Goal: Task Accomplishment & Management: Use online tool/utility

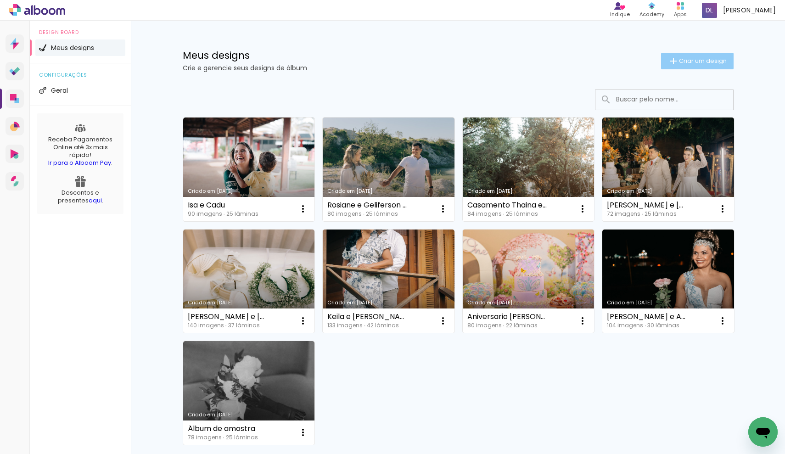
click at [702, 62] on span "Criar um design" at bounding box center [703, 61] width 48 height 6
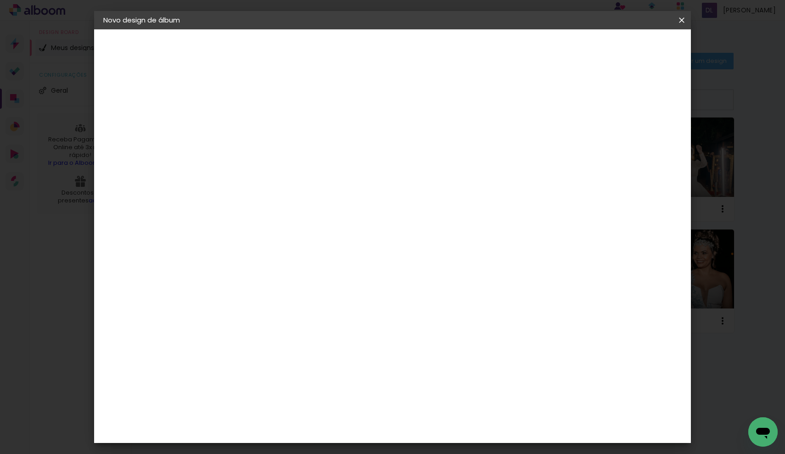
click at [254, 126] on input at bounding box center [254, 123] width 0 height 14
type input "[PERSON_NAME] e [PERSON_NAME]"
type paper-input "[PERSON_NAME] e [PERSON_NAME]"
click at [0, 0] on slot "Avançar" at bounding box center [0, 0] width 0 height 0
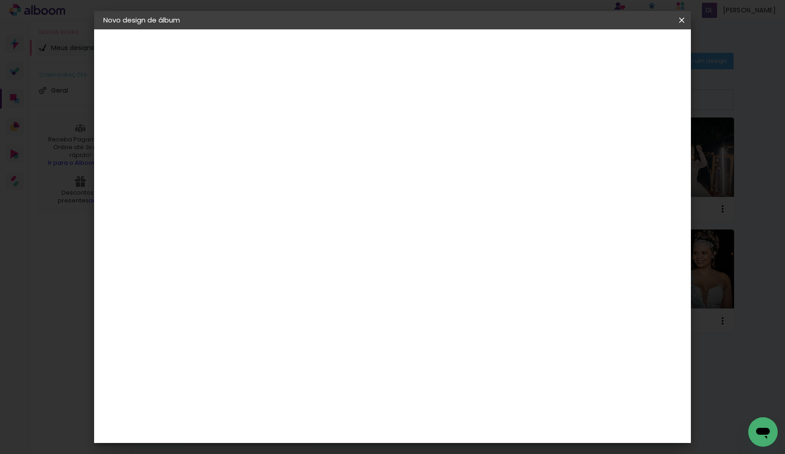
click at [270, 222] on div "Dueto" at bounding box center [259, 225] width 22 height 7
click at [425, 54] on paper-button "Avançar" at bounding box center [402, 49] width 45 height 16
click at [316, 433] on span "30 × 30" at bounding box center [294, 442] width 43 height 19
click at [0, 0] on slot "Avançar" at bounding box center [0, 0] width 0 height 0
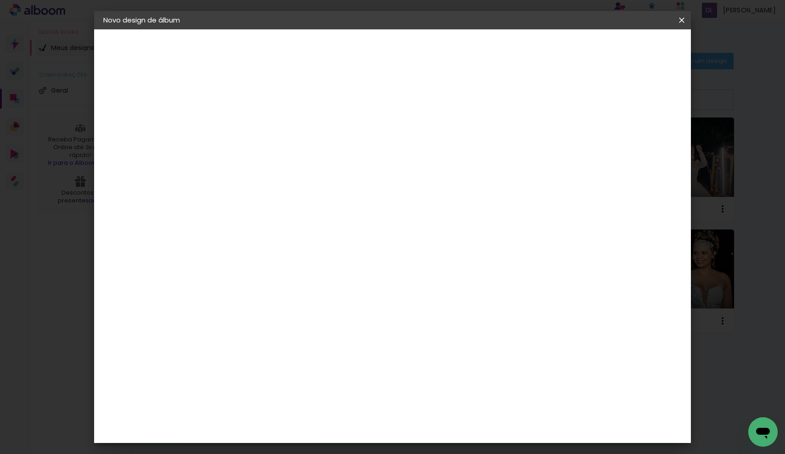
click at [632, 52] on span "Iniciar design" at bounding box center [611, 48] width 42 height 6
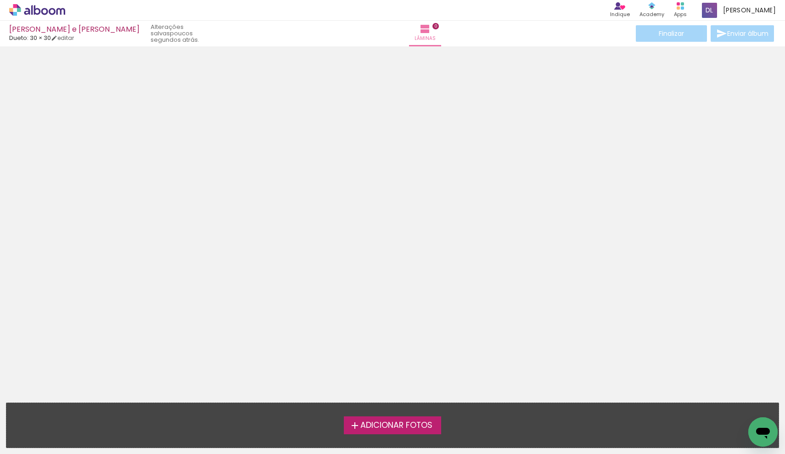
click at [385, 428] on span "Adicionar Fotos" at bounding box center [397, 426] width 72 height 8
click at [0, 0] on input "file" at bounding box center [0, 0] width 0 height 0
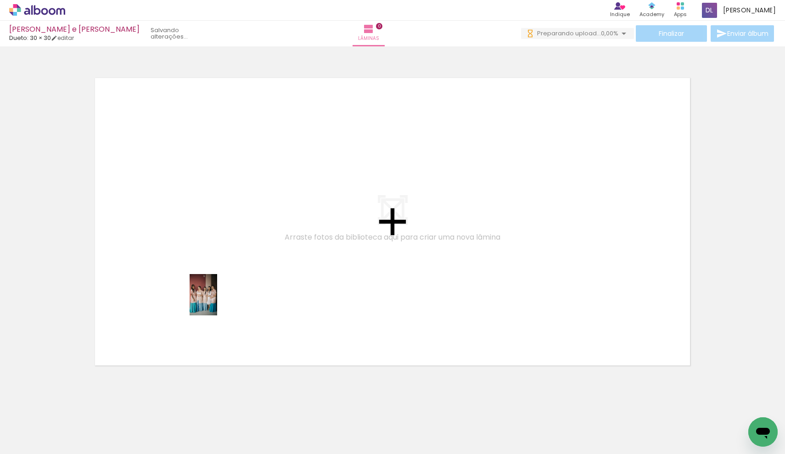
drag, startPoint x: 102, startPoint y: 425, endPoint x: 240, endPoint y: 266, distance: 211.0
click at [240, 266] on quentale-workspace at bounding box center [392, 227] width 785 height 454
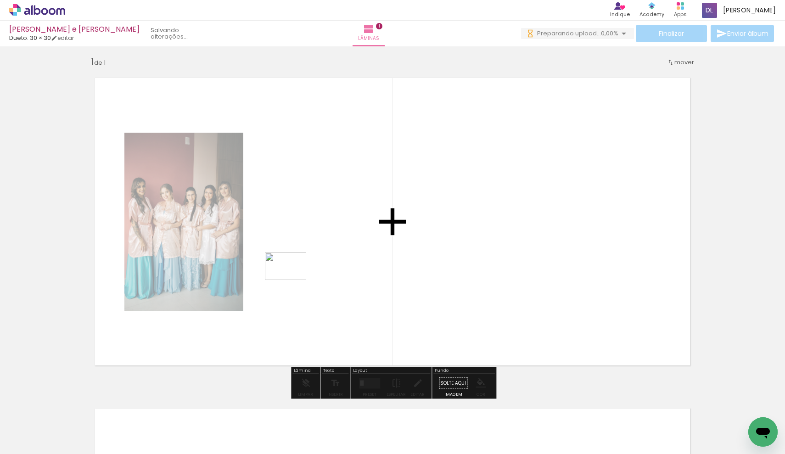
drag, startPoint x: 132, startPoint y: 432, endPoint x: 293, endPoint y: 280, distance: 220.9
click at [293, 280] on quentale-workspace at bounding box center [392, 227] width 785 height 454
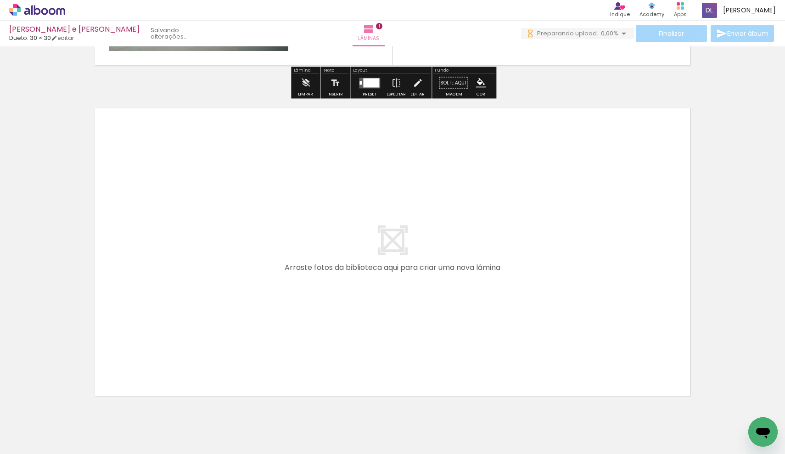
scroll to position [312, 0]
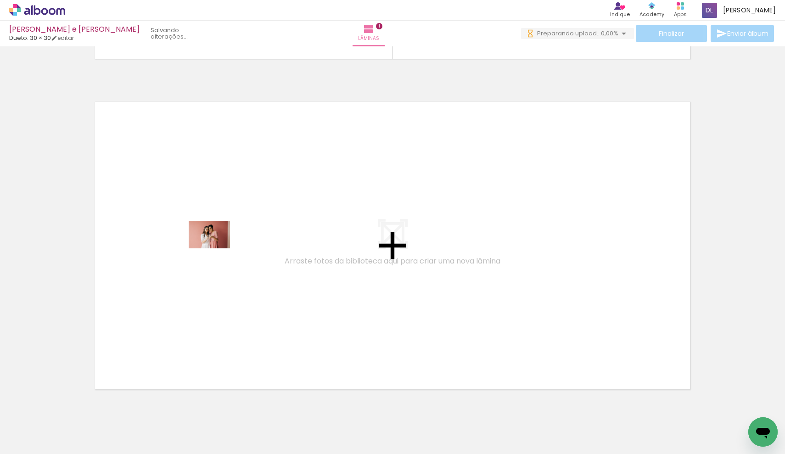
drag, startPoint x: 199, startPoint y: 433, endPoint x: 216, endPoint y: 248, distance: 185.5
click at [216, 248] on quentale-workspace at bounding box center [392, 227] width 785 height 454
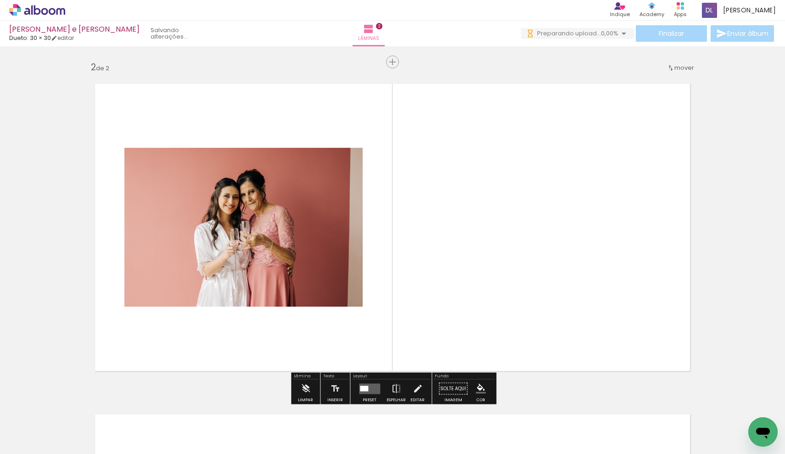
scroll to position [336, 0]
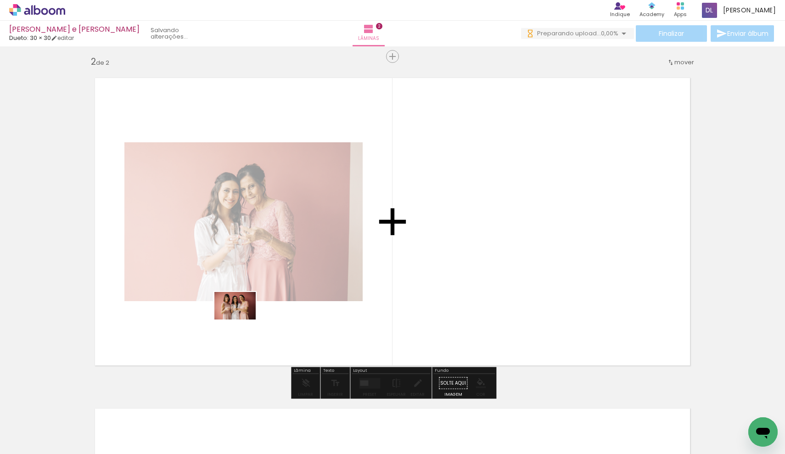
drag, startPoint x: 250, startPoint y: 428, endPoint x: 242, endPoint y: 311, distance: 117.4
click at [242, 311] on quentale-workspace at bounding box center [392, 227] width 785 height 454
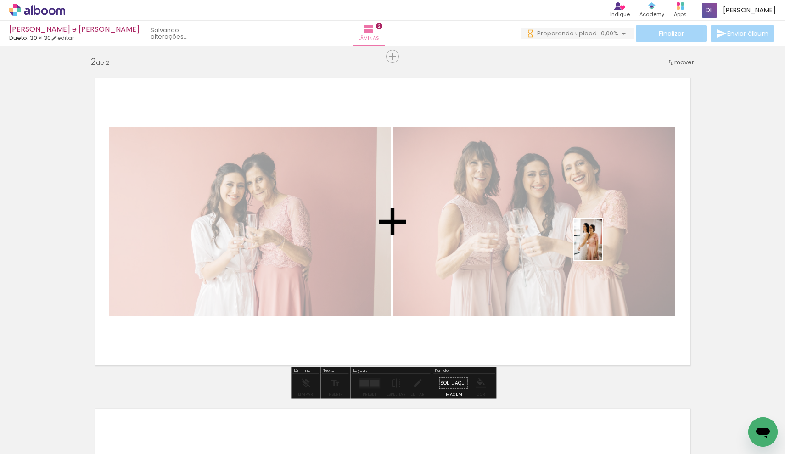
drag, startPoint x: 308, startPoint y: 438, endPoint x: 606, endPoint y: 245, distance: 355.1
click at [606, 245] on quentale-workspace at bounding box center [392, 227] width 785 height 454
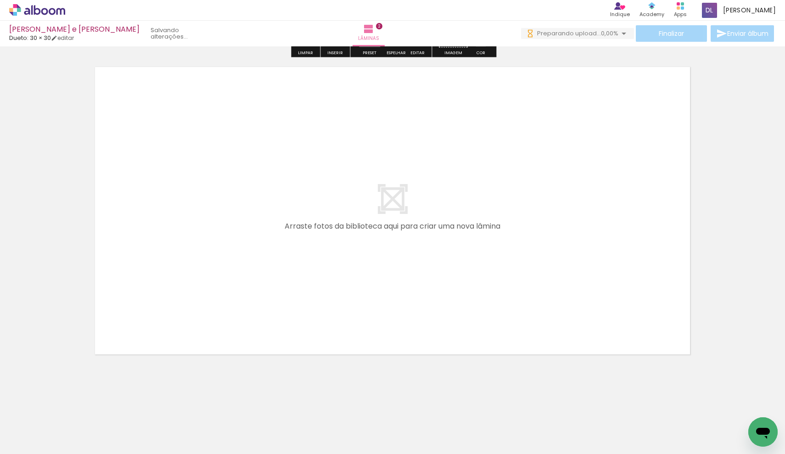
scroll to position [677, 0]
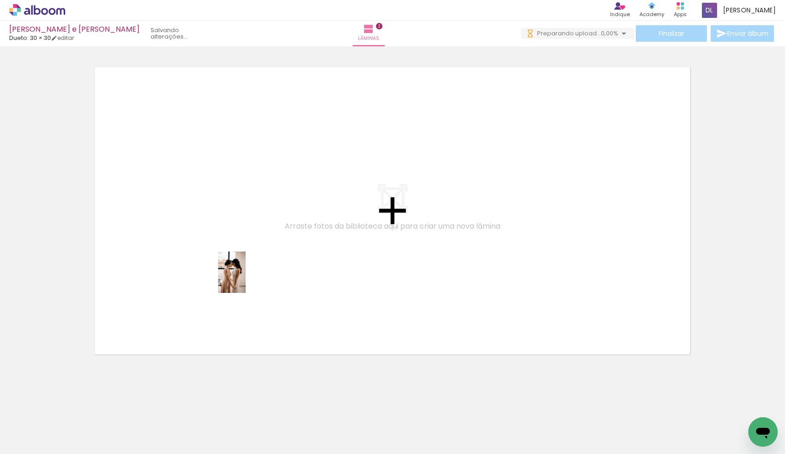
drag, startPoint x: 352, startPoint y: 439, endPoint x: 243, endPoint y: 270, distance: 201.4
click at [243, 270] on quentale-workspace at bounding box center [392, 227] width 785 height 454
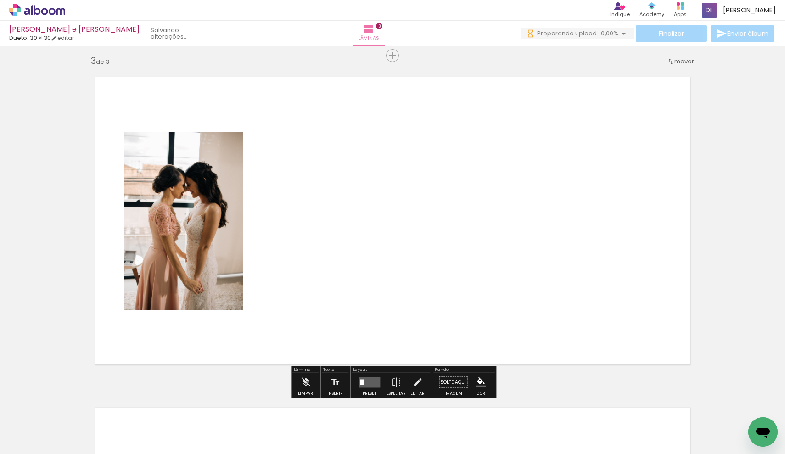
scroll to position [666, 0]
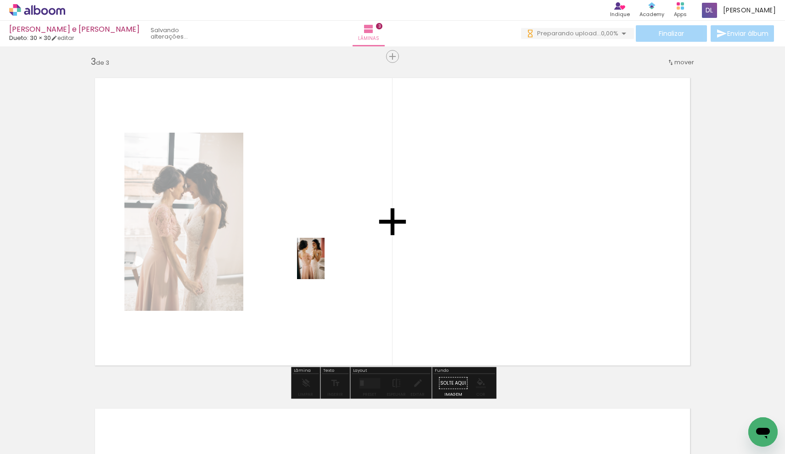
drag, startPoint x: 403, startPoint y: 434, endPoint x: 325, endPoint y: 265, distance: 185.8
click at [325, 265] on quentale-workspace at bounding box center [392, 227] width 785 height 454
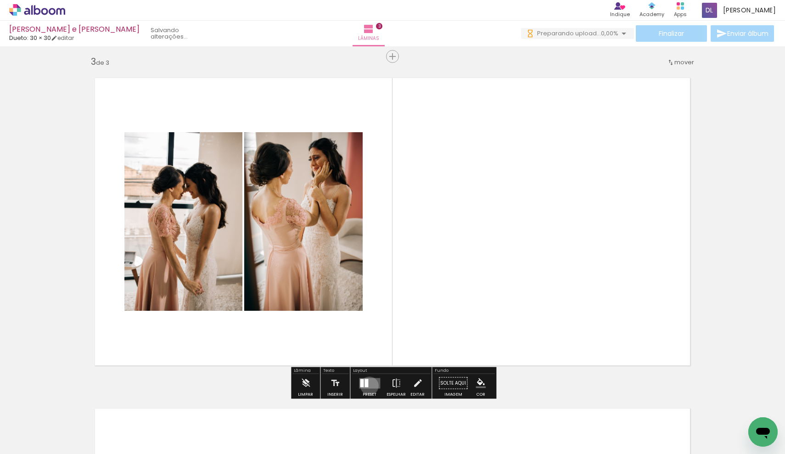
click at [367, 386] on quentale-layouter at bounding box center [369, 383] width 21 height 11
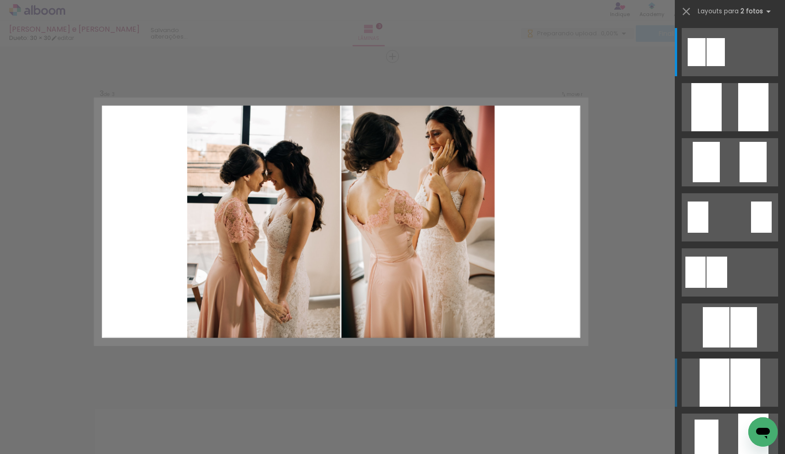
click at [716, 131] on div at bounding box center [707, 107] width 30 height 48
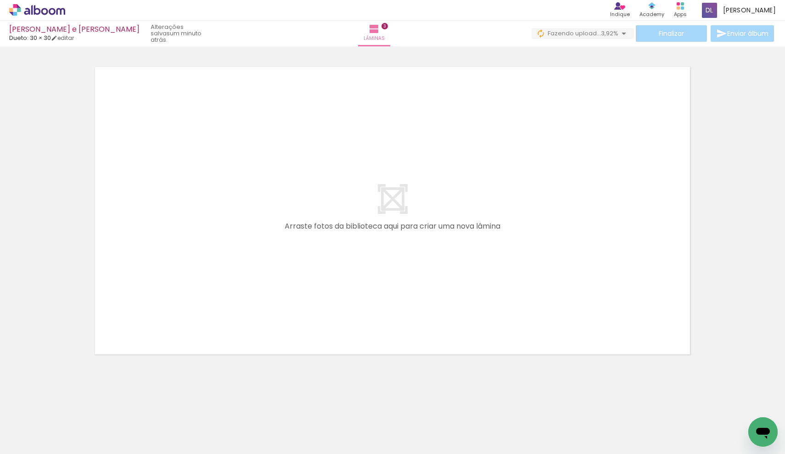
scroll to position [0, 0]
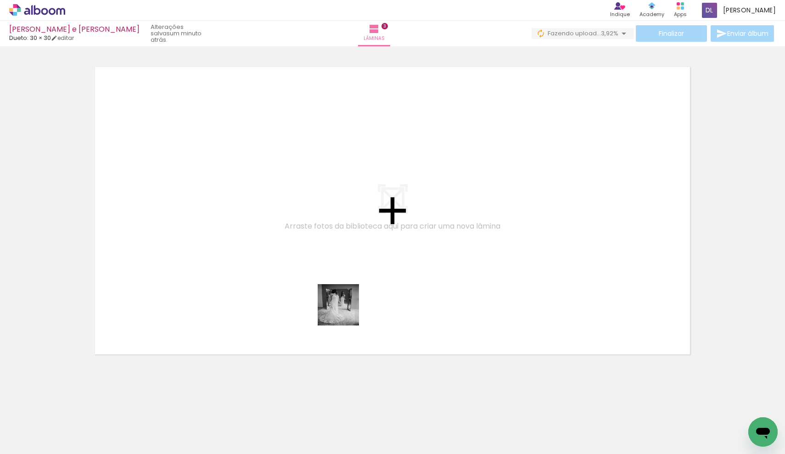
drag, startPoint x: 452, startPoint y: 428, endPoint x: 324, endPoint y: 281, distance: 195.0
click at [324, 281] on quentale-workspace at bounding box center [392, 227] width 785 height 454
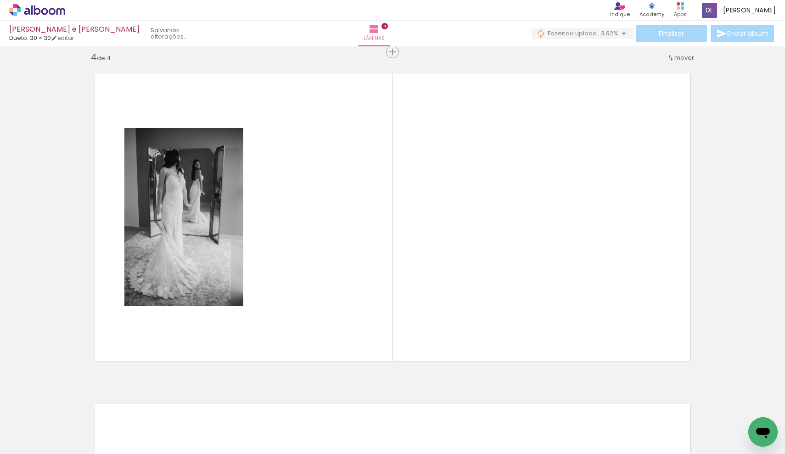
scroll to position [997, 0]
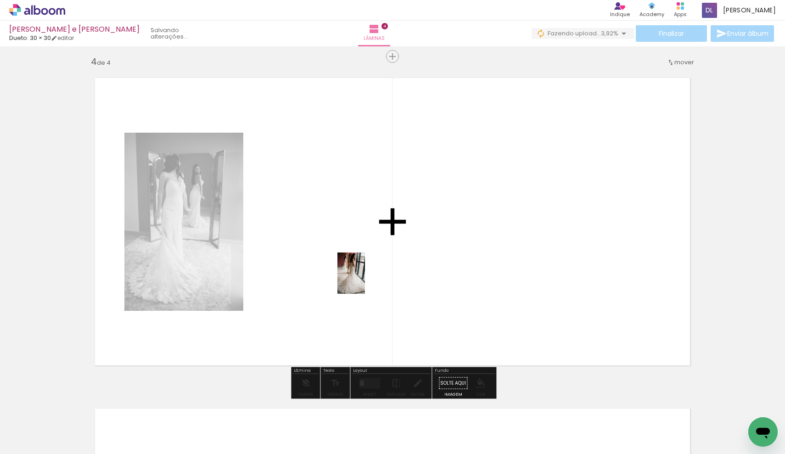
drag, startPoint x: 517, startPoint y: 438, endPoint x: 365, endPoint y: 280, distance: 218.9
click at [365, 280] on quentale-workspace at bounding box center [392, 227] width 785 height 454
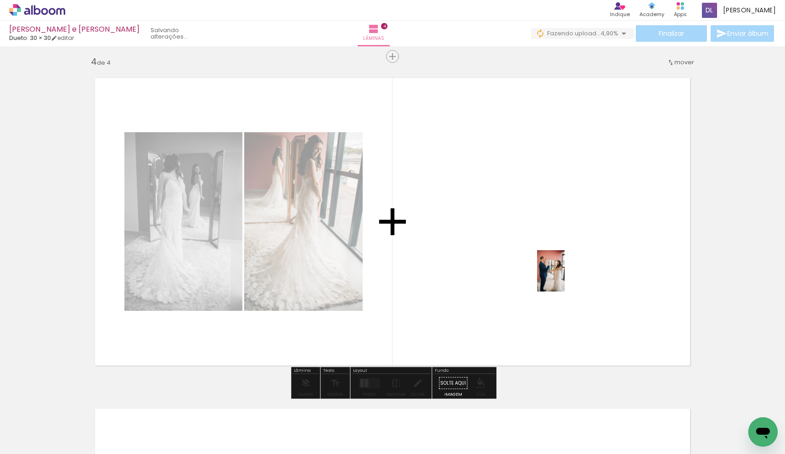
drag, startPoint x: 572, startPoint y: 441, endPoint x: 560, endPoint y: 248, distance: 194.2
click at [560, 248] on quentale-workspace at bounding box center [392, 227] width 785 height 454
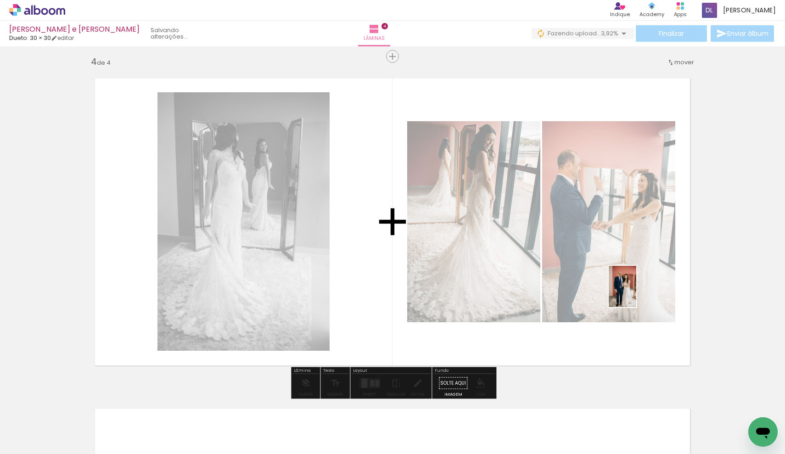
drag, startPoint x: 602, startPoint y: 432, endPoint x: 637, endPoint y: 291, distance: 144.8
click at [637, 291] on quentale-workspace at bounding box center [392, 227] width 785 height 454
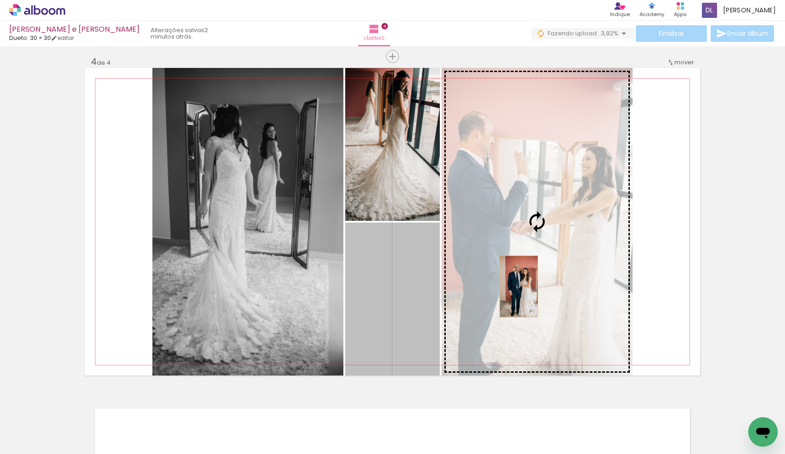
drag, startPoint x: 413, startPoint y: 316, endPoint x: 534, endPoint y: 282, distance: 125.5
click at [0, 0] on slot at bounding box center [0, 0] width 0 height 0
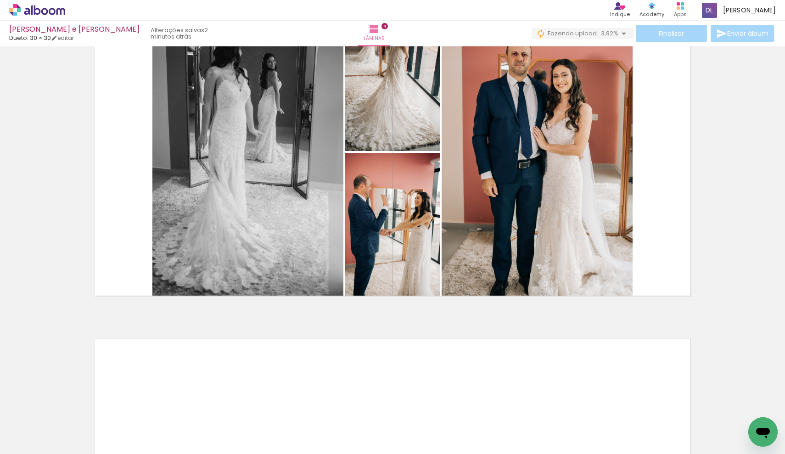
scroll to position [1072, 0]
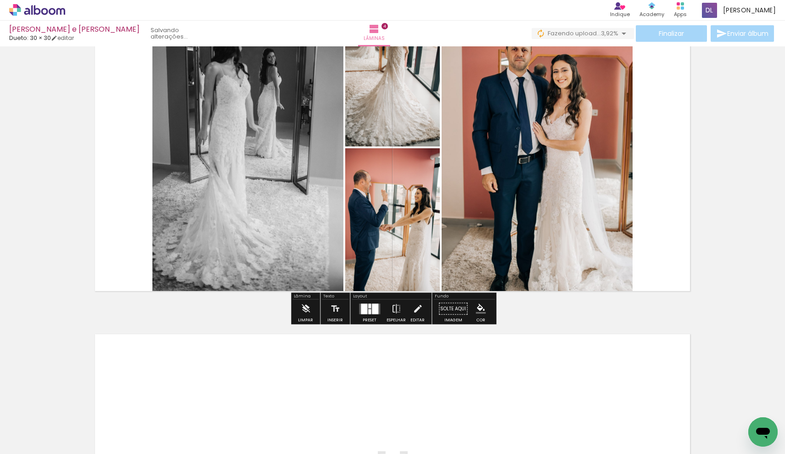
click at [365, 311] on div at bounding box center [364, 309] width 6 height 11
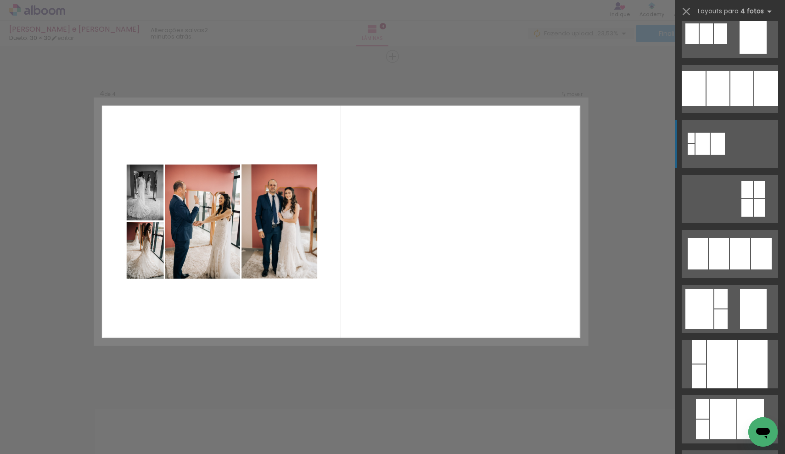
scroll to position [958, 0]
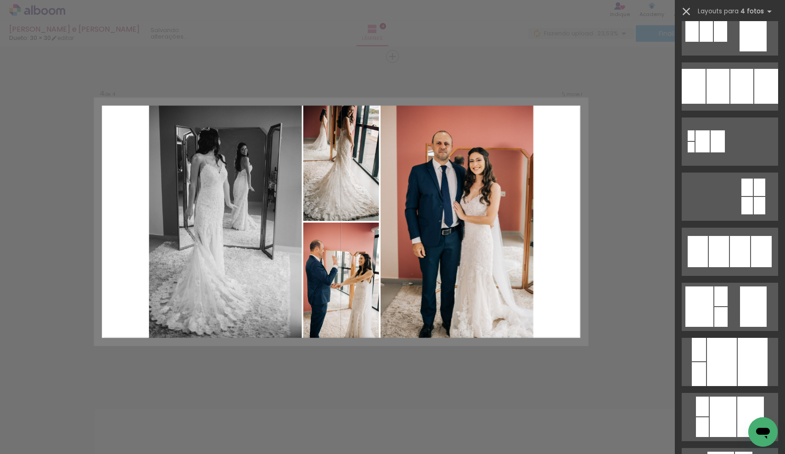
click at [687, 11] on iron-icon at bounding box center [686, 11] width 13 height 13
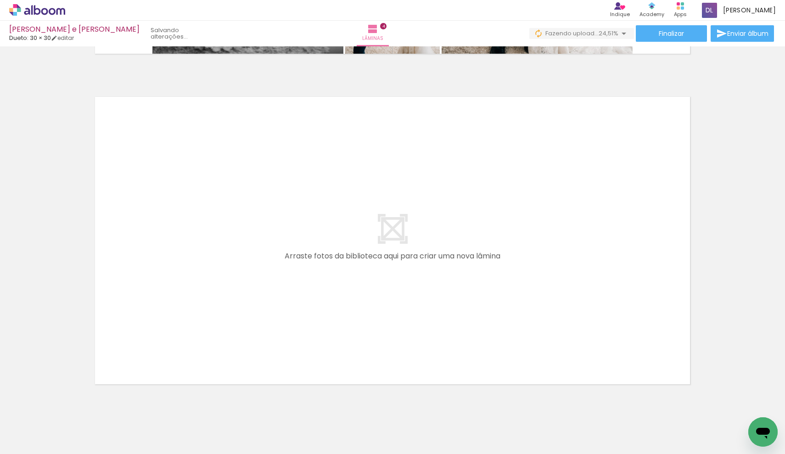
scroll to position [0, 300]
drag, startPoint x: 364, startPoint y: 426, endPoint x: 228, endPoint y: 291, distance: 191.0
click at [228, 291] on quentale-workspace at bounding box center [392, 227] width 785 height 454
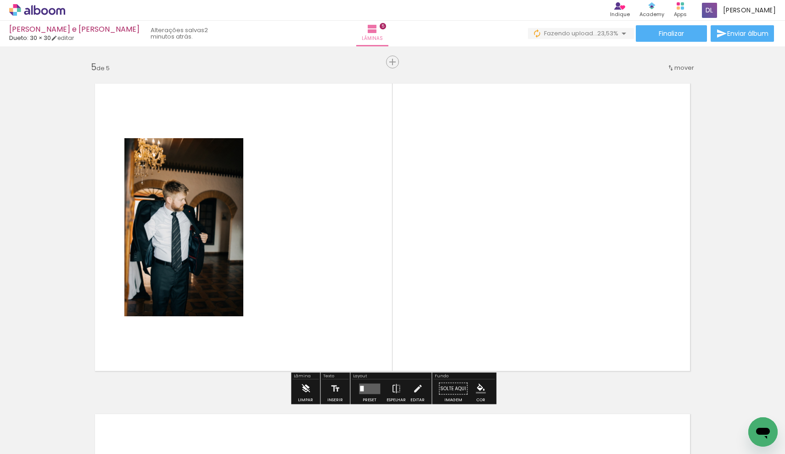
scroll to position [1328, 0]
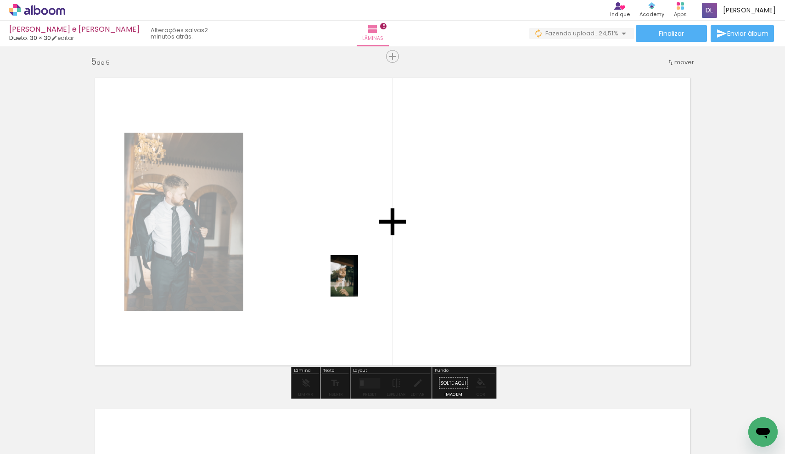
drag, startPoint x: 404, startPoint y: 436, endPoint x: 358, endPoint y: 283, distance: 160.0
click at [358, 283] on quentale-workspace at bounding box center [392, 227] width 785 height 454
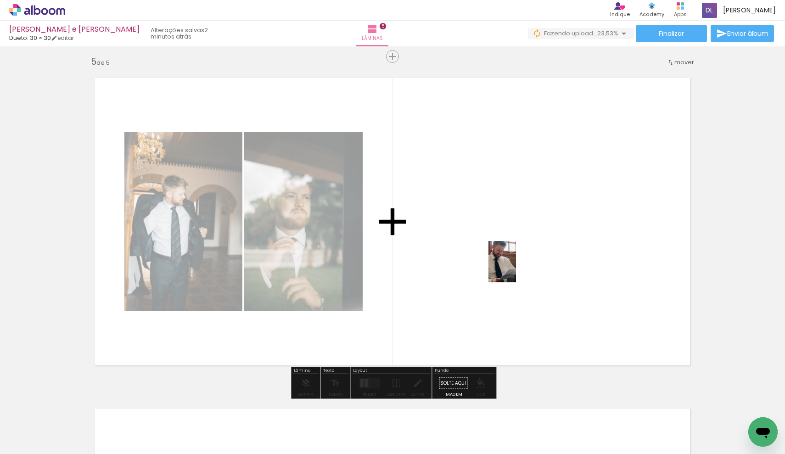
drag, startPoint x: 524, startPoint y: 442, endPoint x: 515, endPoint y: 261, distance: 181.2
click at [515, 261] on quentale-workspace at bounding box center [392, 227] width 785 height 454
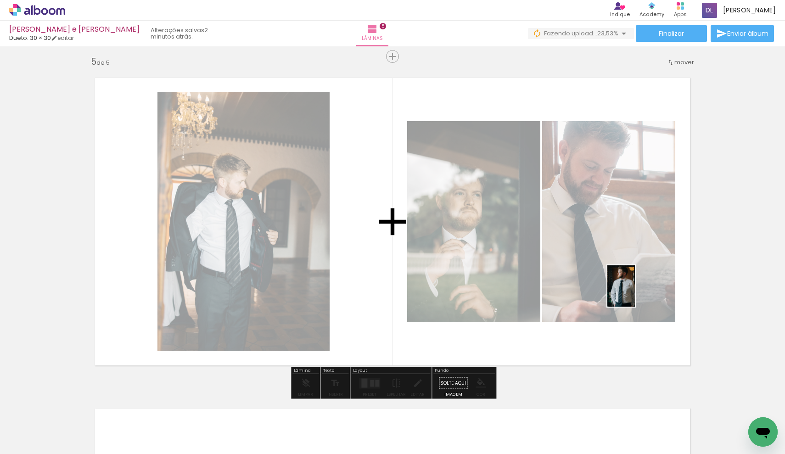
drag, startPoint x: 570, startPoint y: 430, endPoint x: 635, endPoint y: 293, distance: 151.8
click at [635, 293] on quentale-workspace at bounding box center [392, 227] width 785 height 454
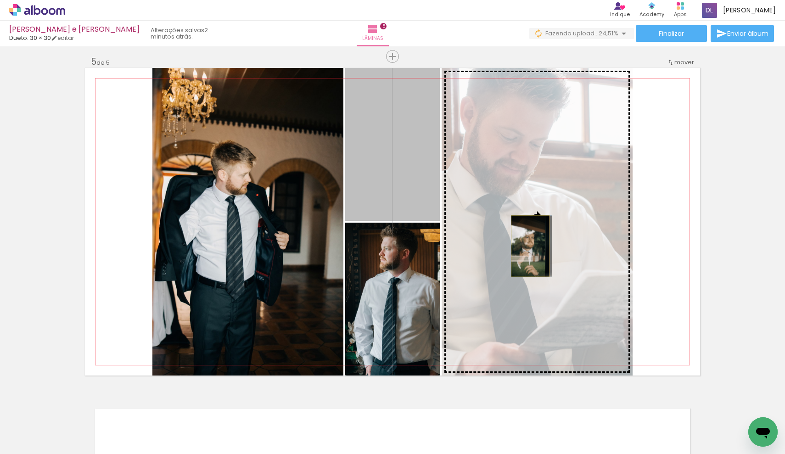
drag, startPoint x: 402, startPoint y: 186, endPoint x: 531, endPoint y: 246, distance: 142.2
click at [0, 0] on slot at bounding box center [0, 0] width 0 height 0
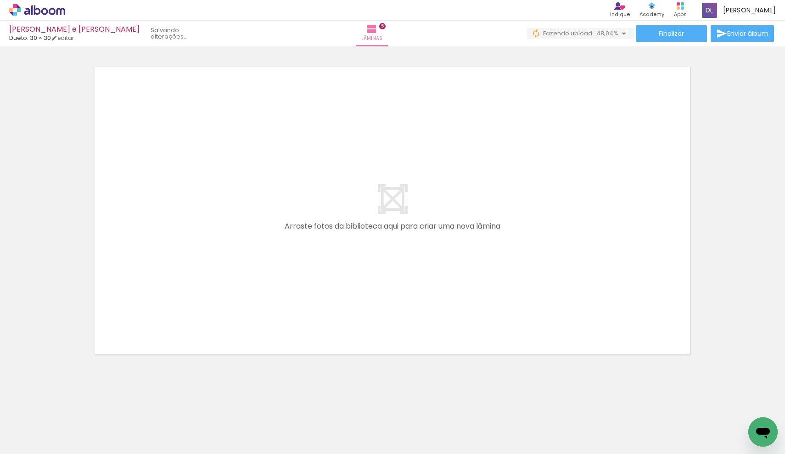
scroll to position [1670, 0]
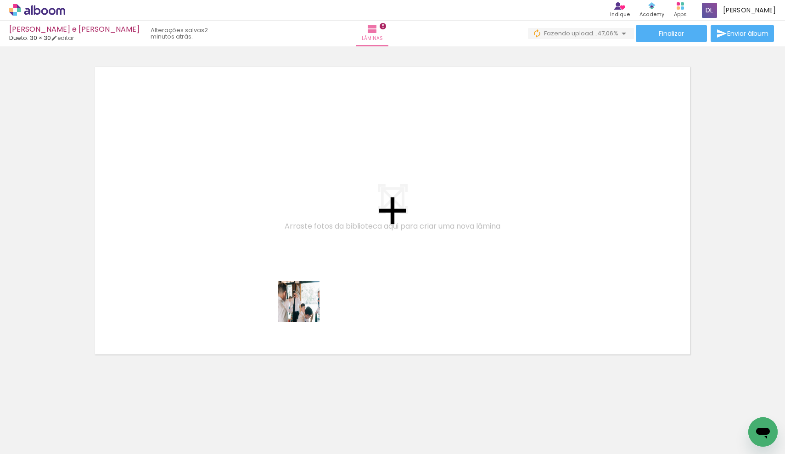
drag, startPoint x: 457, startPoint y: 435, endPoint x: 244, endPoint y: 165, distance: 343.1
click at [244, 165] on quentale-workspace at bounding box center [392, 227] width 785 height 454
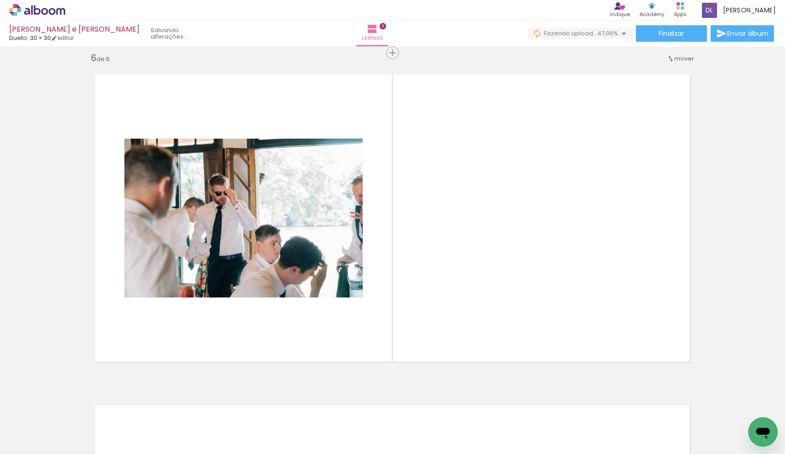
scroll to position [1659, 0]
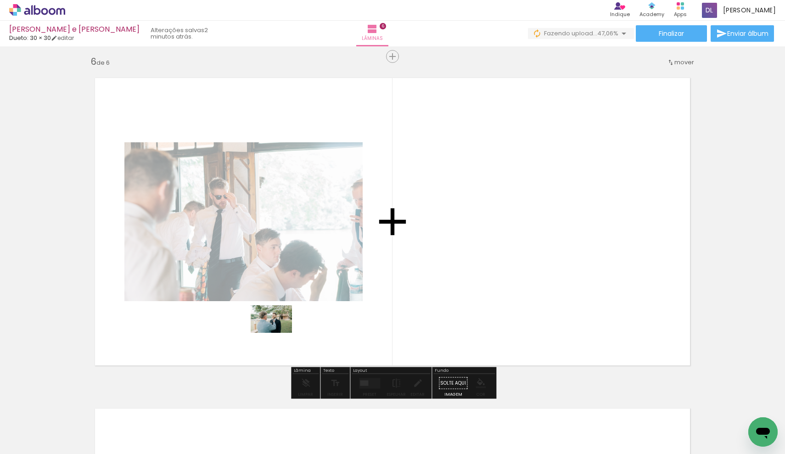
drag, startPoint x: 602, startPoint y: 430, endPoint x: 278, endPoint y: 332, distance: 338.4
click at [278, 332] on quentale-workspace at bounding box center [392, 227] width 785 height 454
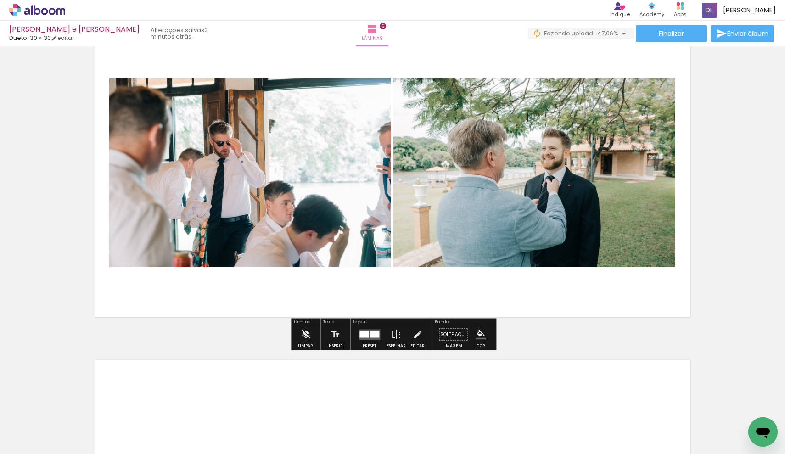
scroll to position [1711, 0]
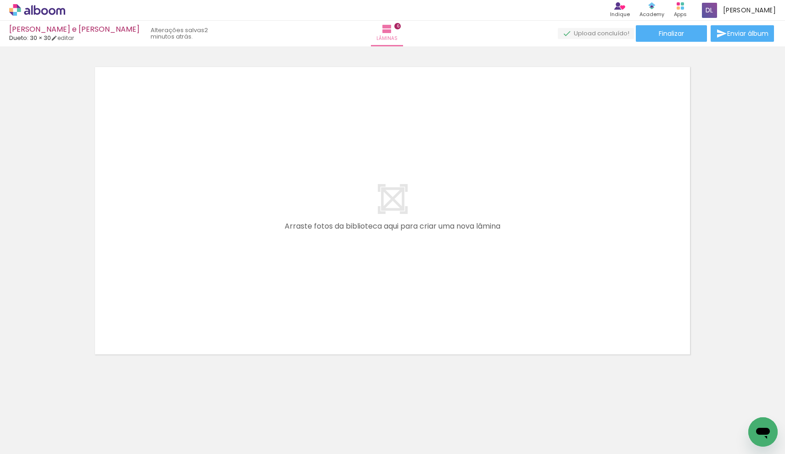
scroll to position [2000, 0]
drag, startPoint x: 355, startPoint y: 428, endPoint x: 424, endPoint y: 299, distance: 146.7
click at [424, 299] on quentale-workspace at bounding box center [392, 227] width 785 height 454
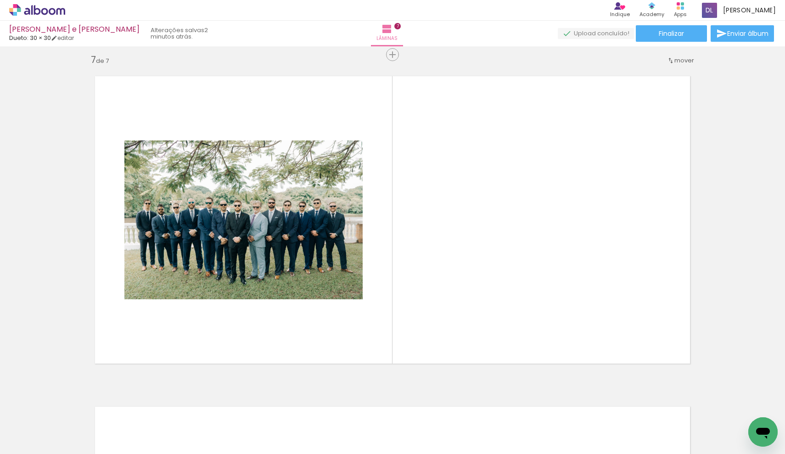
scroll to position [1989, 0]
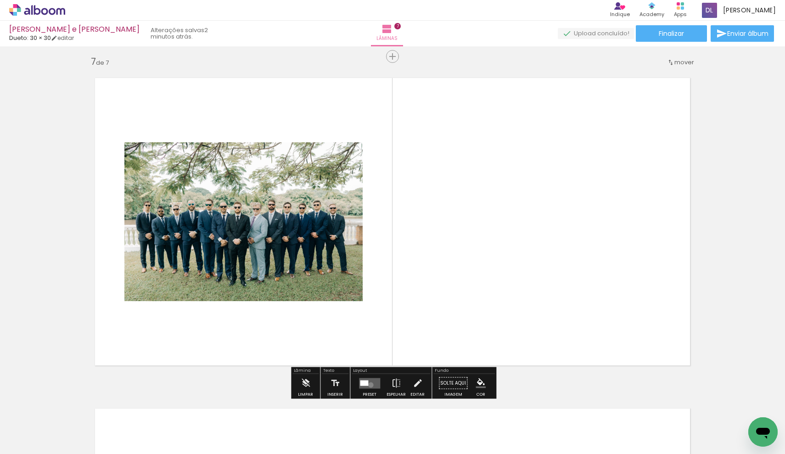
click at [369, 385] on quentale-layouter at bounding box center [369, 383] width 21 height 11
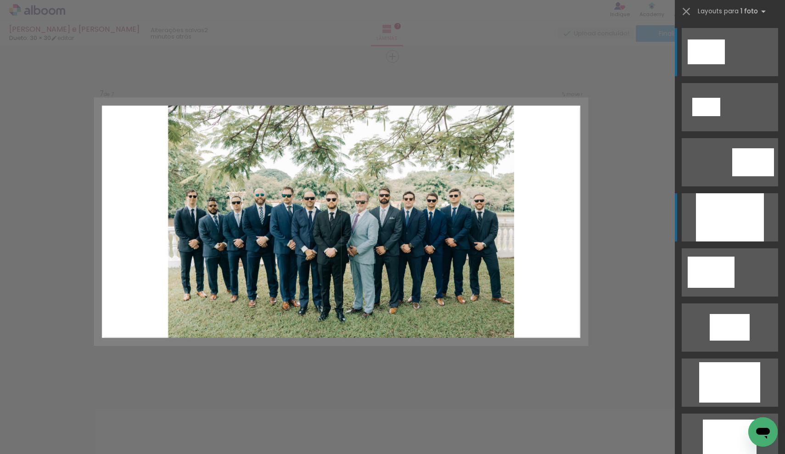
click at [749, 231] on div at bounding box center [730, 217] width 68 height 48
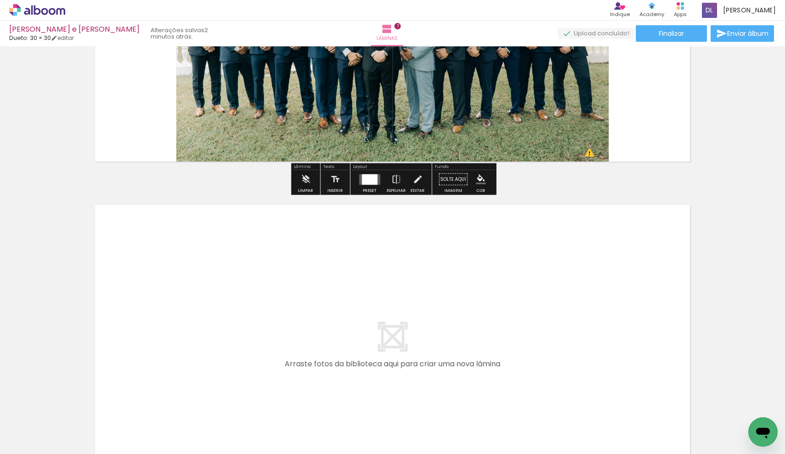
scroll to position [2207, 0]
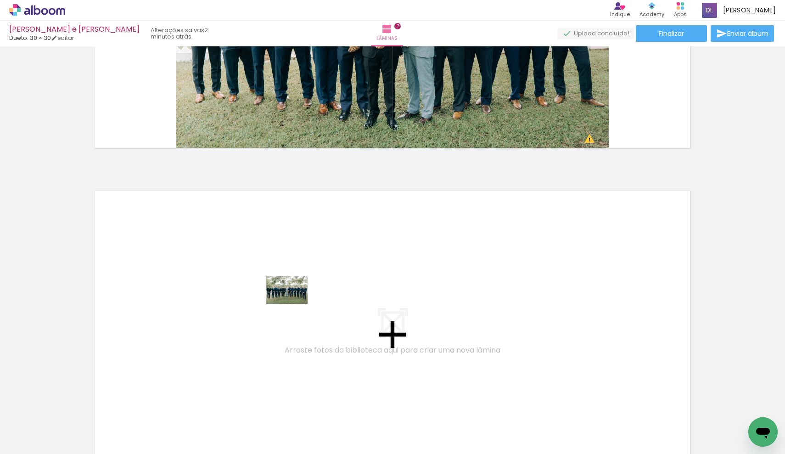
drag, startPoint x: 307, startPoint y: 423, endPoint x: 294, endPoint y: 304, distance: 119.7
click at [294, 304] on quentale-workspace at bounding box center [392, 227] width 785 height 454
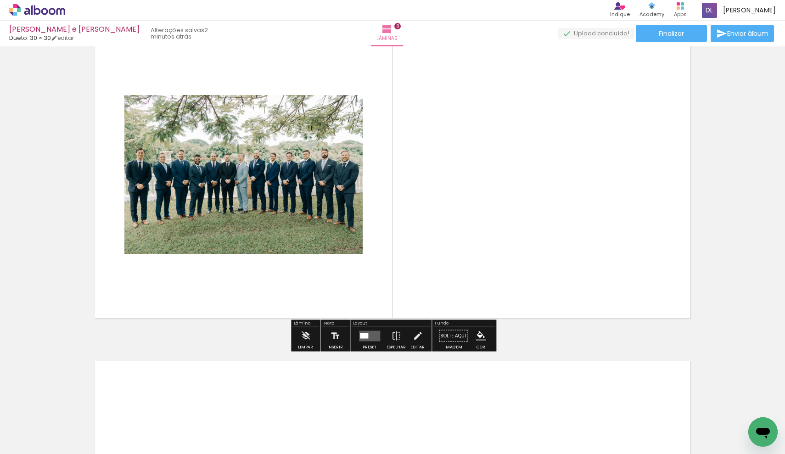
scroll to position [2368, 0]
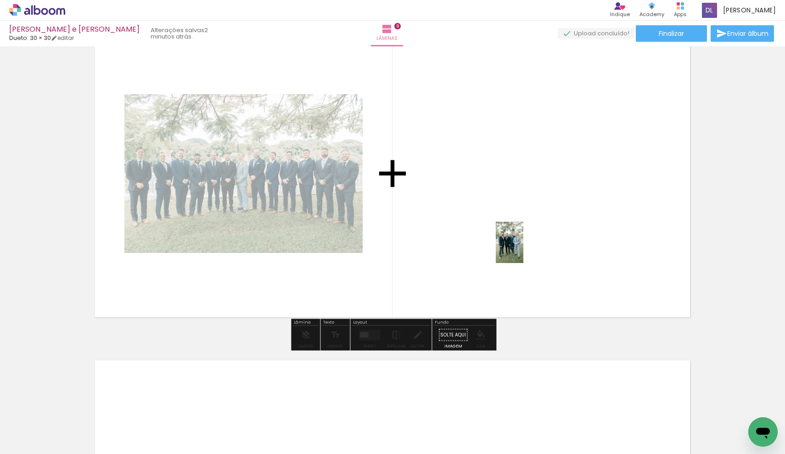
drag, startPoint x: 408, startPoint y: 440, endPoint x: 524, endPoint y: 249, distance: 222.4
click at [524, 249] on quentale-workspace at bounding box center [392, 227] width 785 height 454
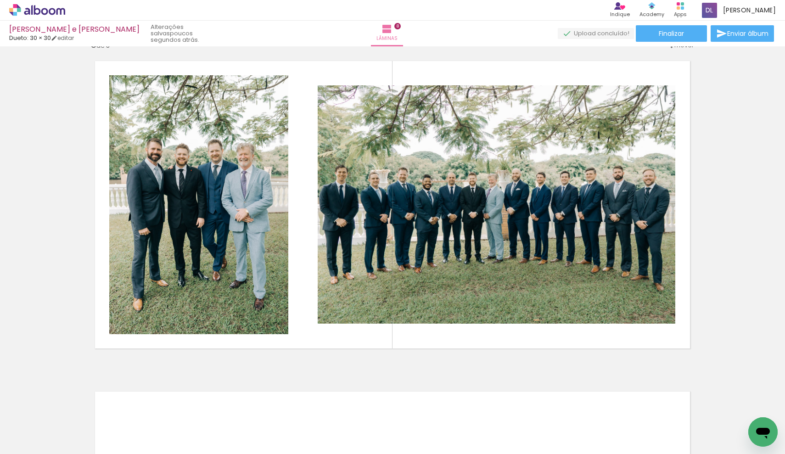
scroll to position [2343, 0]
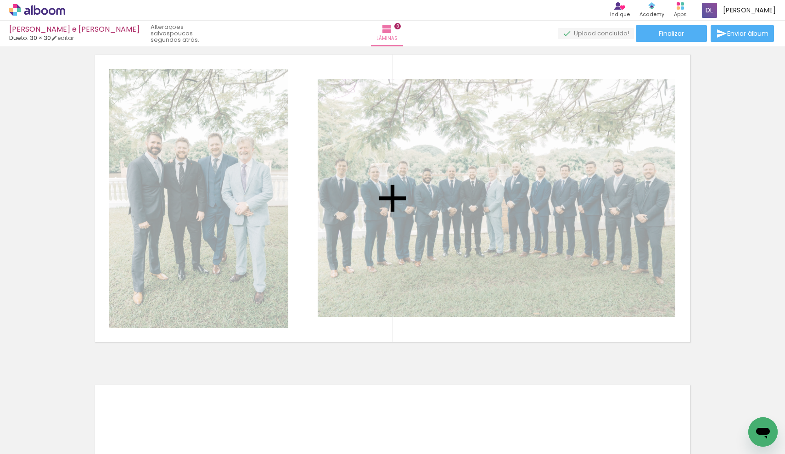
drag, startPoint x: 591, startPoint y: 158, endPoint x: 303, endPoint y: 282, distance: 313.7
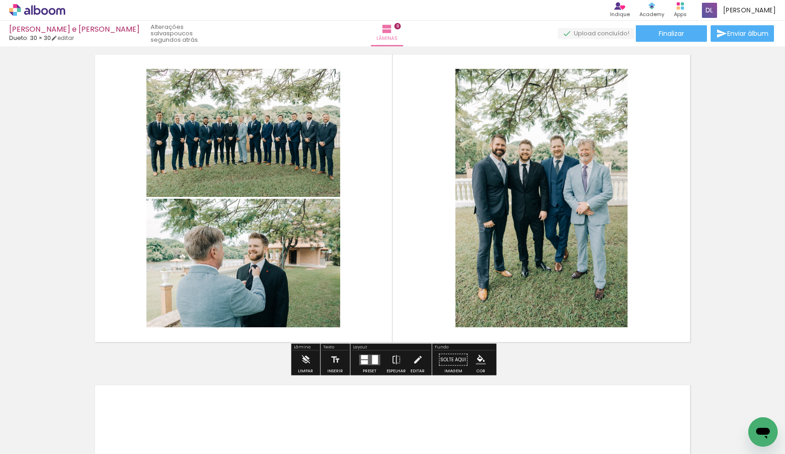
click at [361, 357] on div at bounding box center [364, 357] width 7 height 4
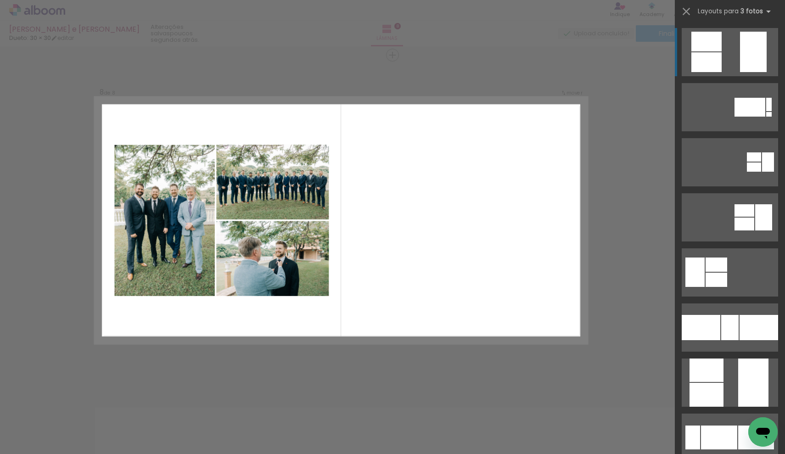
scroll to position [2320, 0]
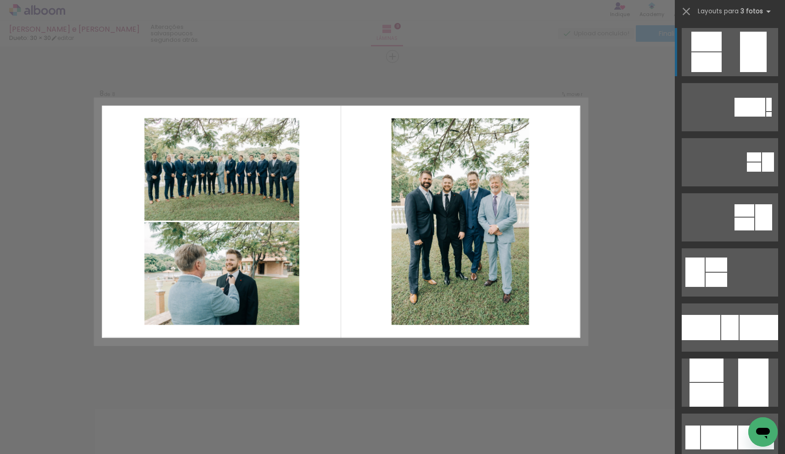
click at [737, 83] on quentale-layouter at bounding box center [730, 107] width 96 height 48
click at [767, 112] on div at bounding box center [770, 114] width 6 height 5
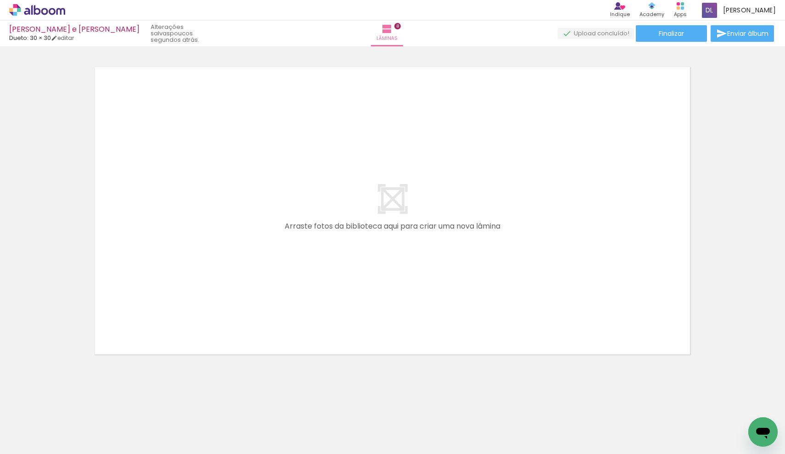
scroll to position [2662, 0]
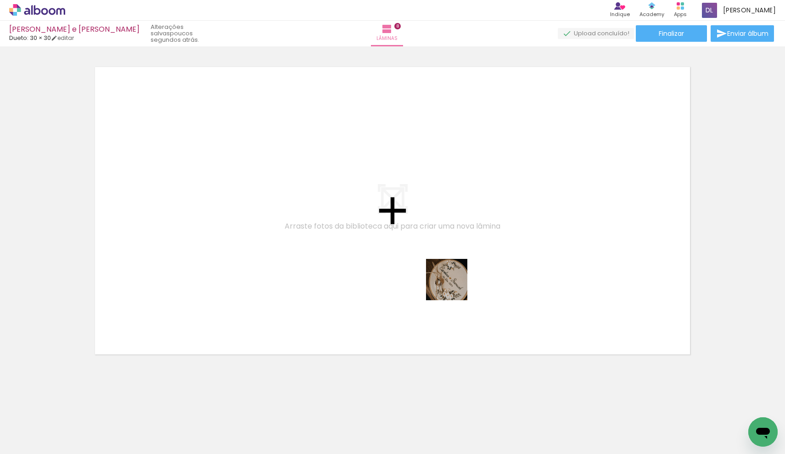
drag, startPoint x: 473, startPoint y: 427, endPoint x: 449, endPoint y: 261, distance: 167.6
click at [449, 261] on quentale-workspace at bounding box center [392, 227] width 785 height 454
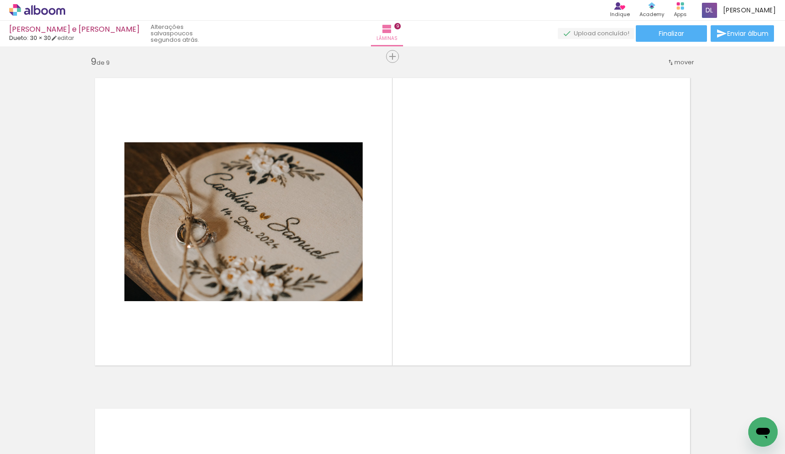
scroll to position [0, 905]
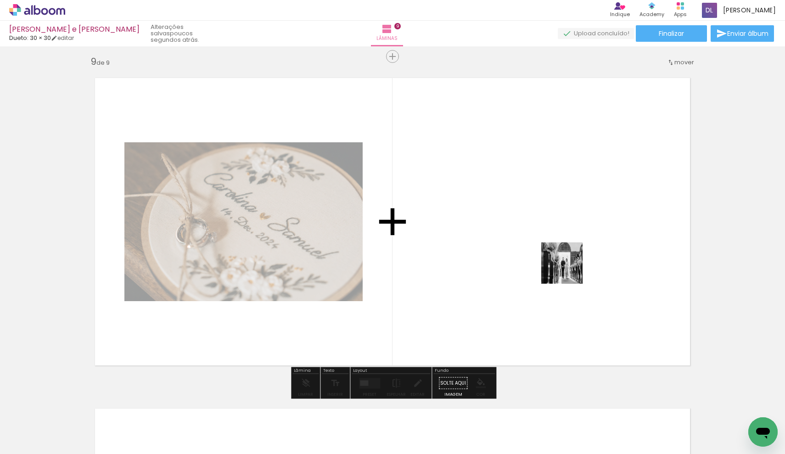
drag, startPoint x: 271, startPoint y: 434, endPoint x: 588, endPoint y: 243, distance: 370.1
click at [588, 243] on quentale-workspace at bounding box center [392, 227] width 785 height 454
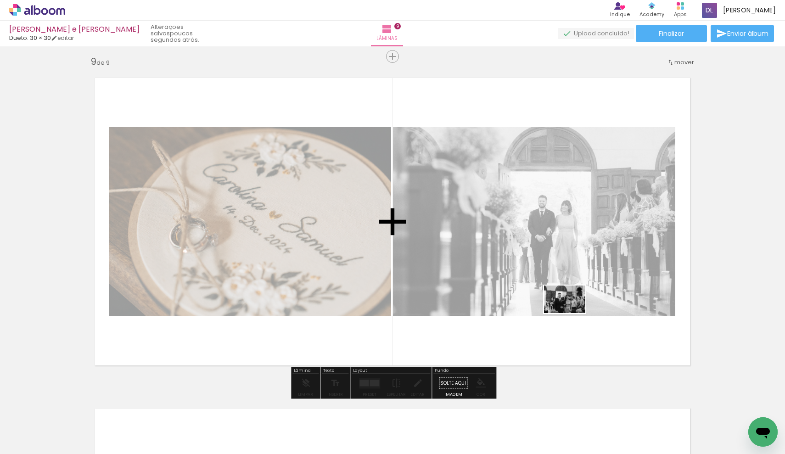
drag, startPoint x: 366, startPoint y: 433, endPoint x: 572, endPoint y: 313, distance: 238.5
click at [572, 313] on quentale-workspace at bounding box center [392, 227] width 785 height 454
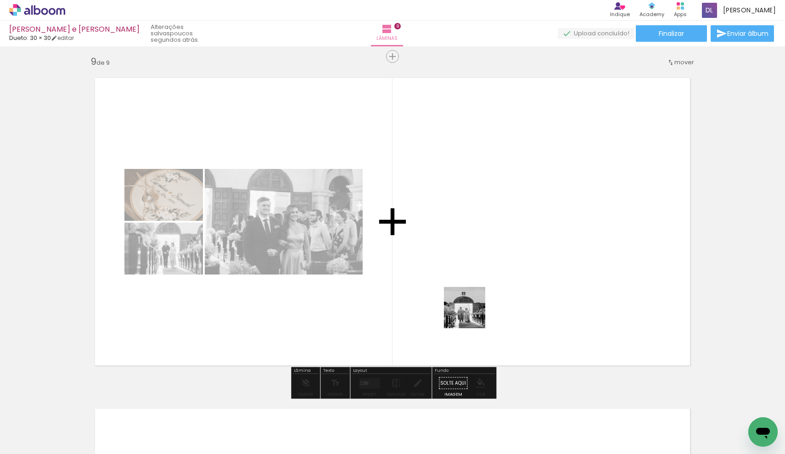
drag, startPoint x: 323, startPoint y: 435, endPoint x: 491, endPoint y: 300, distance: 215.2
click at [491, 300] on quentale-workspace at bounding box center [392, 227] width 785 height 454
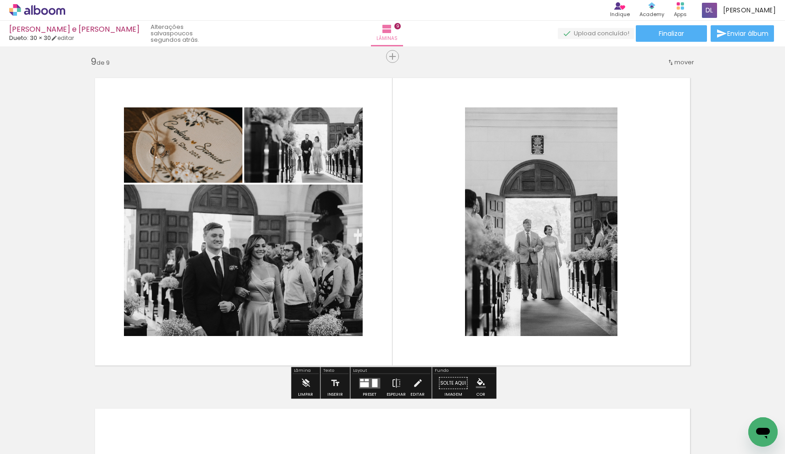
click at [357, 387] on div at bounding box center [369, 383] width 25 height 18
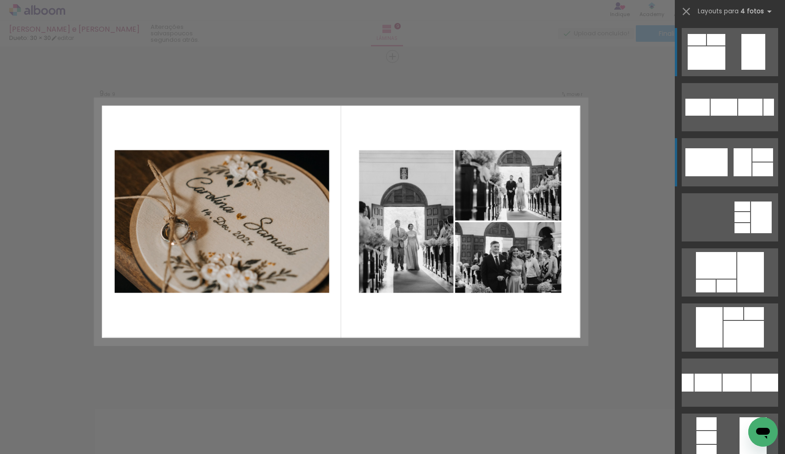
click at [710, 116] on div at bounding box center [698, 107] width 24 height 17
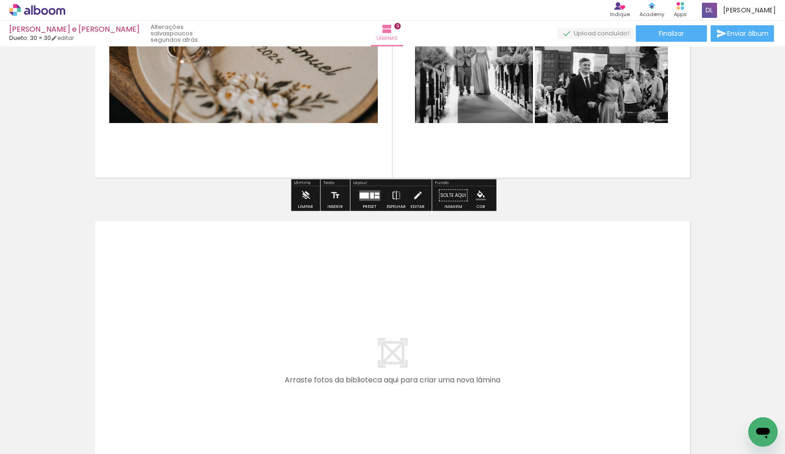
scroll to position [2771, 0]
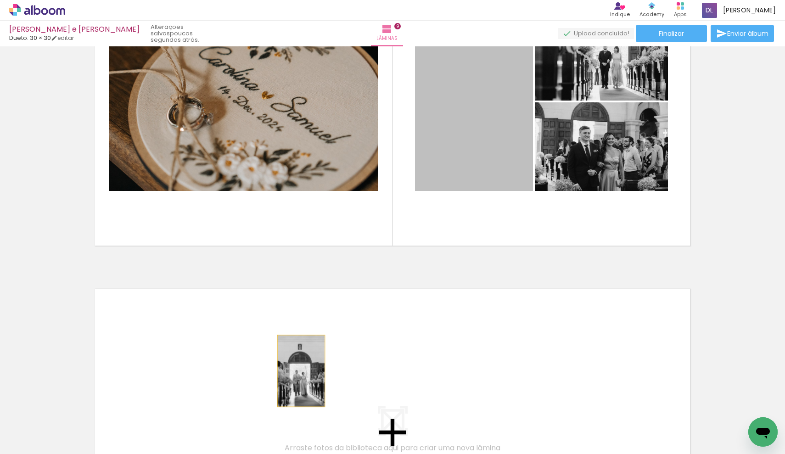
drag, startPoint x: 470, startPoint y: 140, endPoint x: 300, endPoint y: 369, distance: 285.7
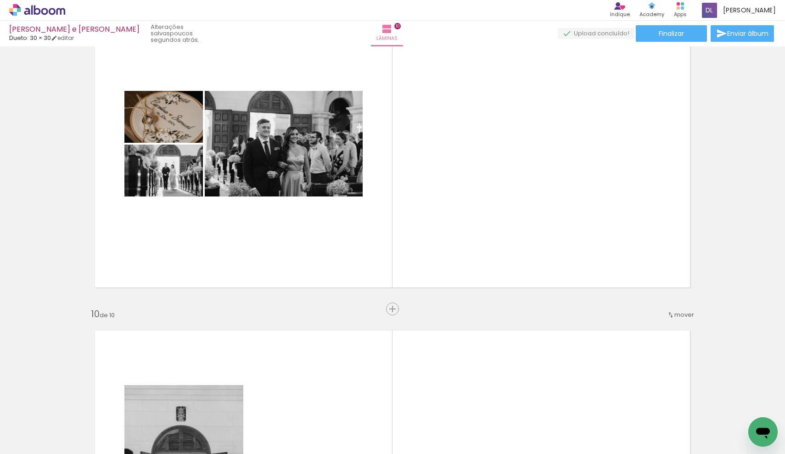
scroll to position [2712, 0]
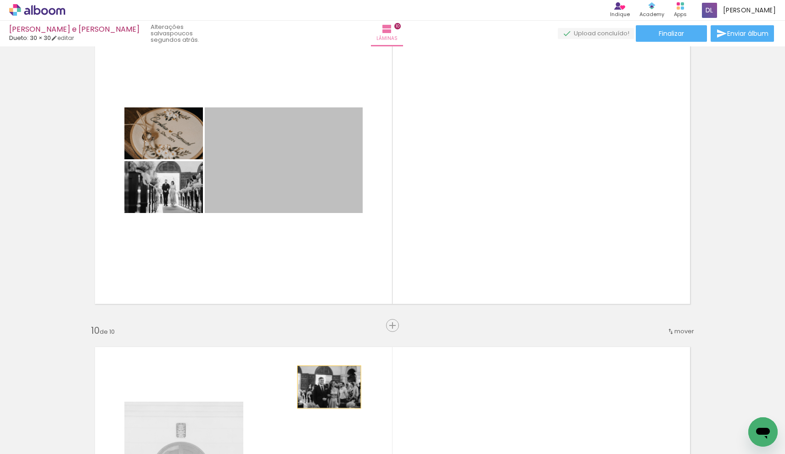
drag, startPoint x: 313, startPoint y: 175, endPoint x: 329, endPoint y: 387, distance: 212.8
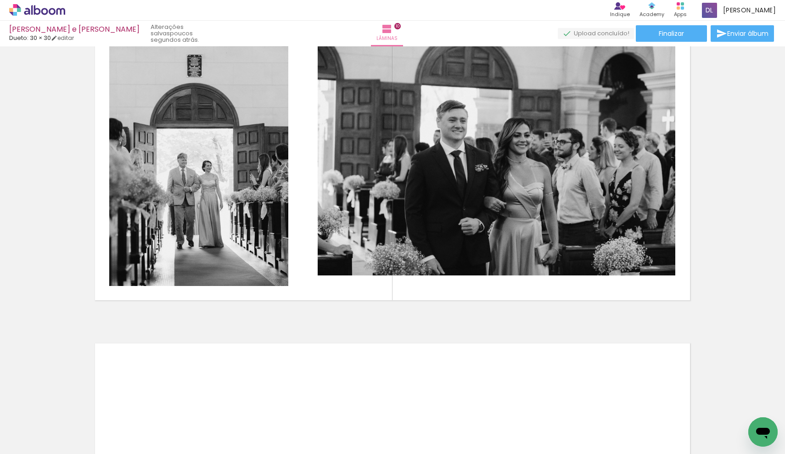
scroll to position [3047, 0]
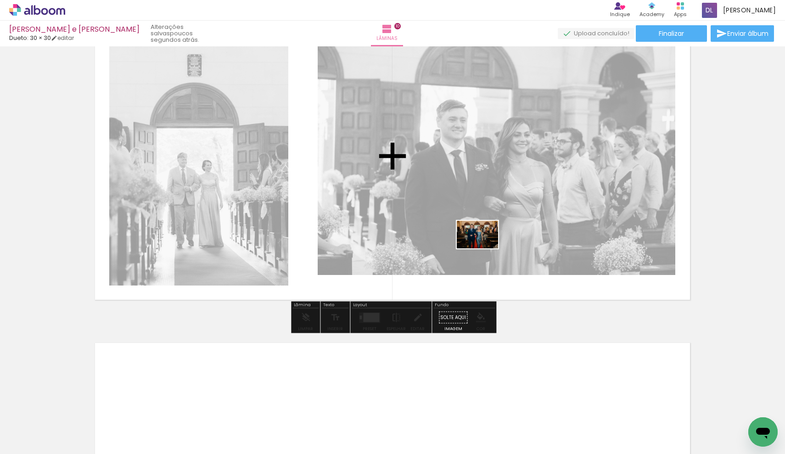
drag, startPoint x: 429, startPoint y: 430, endPoint x: 485, endPoint y: 248, distance: 189.6
click at [485, 248] on quentale-workspace at bounding box center [392, 227] width 785 height 454
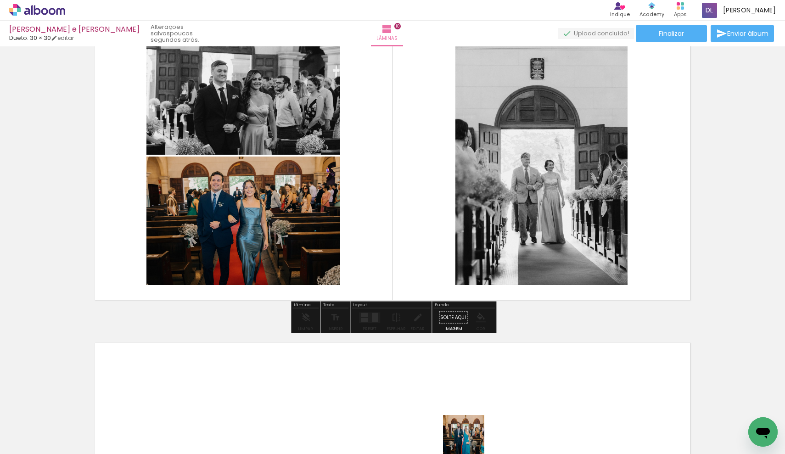
drag, startPoint x: 465, startPoint y: 443, endPoint x: 474, endPoint y: 443, distance: 9.2
click at [474, 443] on quentale-thumb at bounding box center [472, 423] width 51 height 53
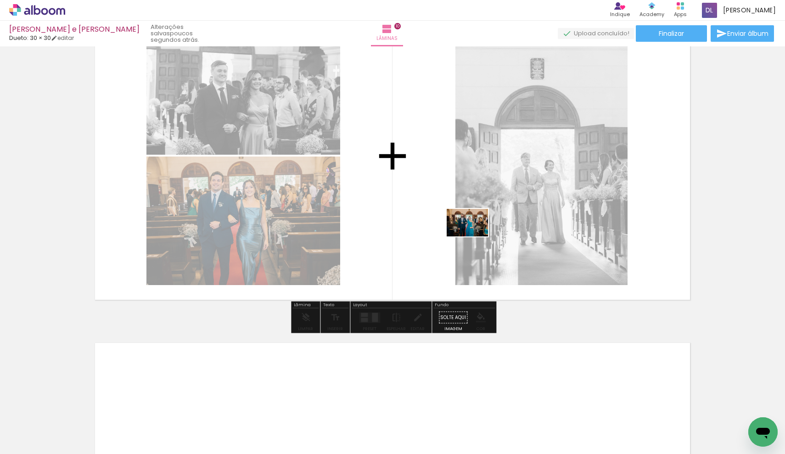
drag, startPoint x: 472, startPoint y: 432, endPoint x: 472, endPoint y: 227, distance: 204.4
click at [472, 227] on quentale-workspace at bounding box center [392, 227] width 785 height 454
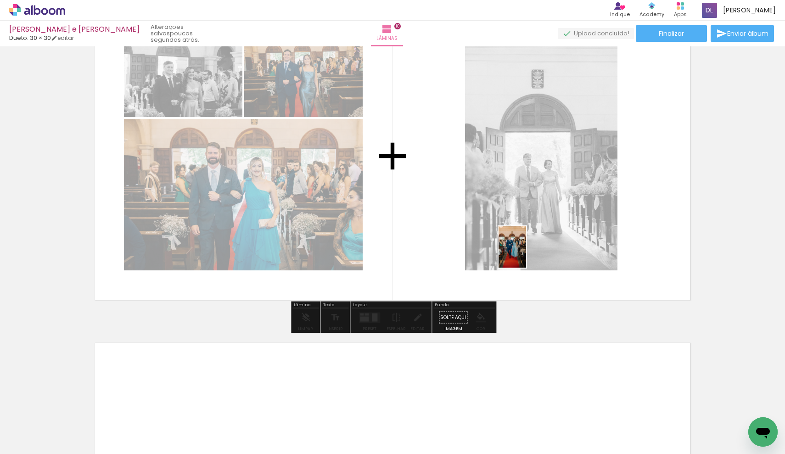
drag, startPoint x: 529, startPoint y: 433, endPoint x: 526, endPoint y: 254, distance: 179.2
click at [526, 254] on quentale-workspace at bounding box center [392, 227] width 785 height 454
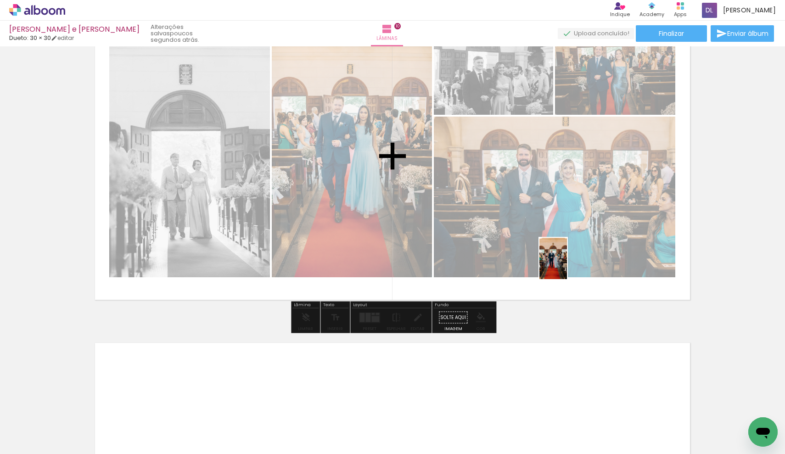
drag, startPoint x: 574, startPoint y: 432, endPoint x: 566, endPoint y: 240, distance: 192.6
click at [566, 240] on quentale-workspace at bounding box center [392, 227] width 785 height 454
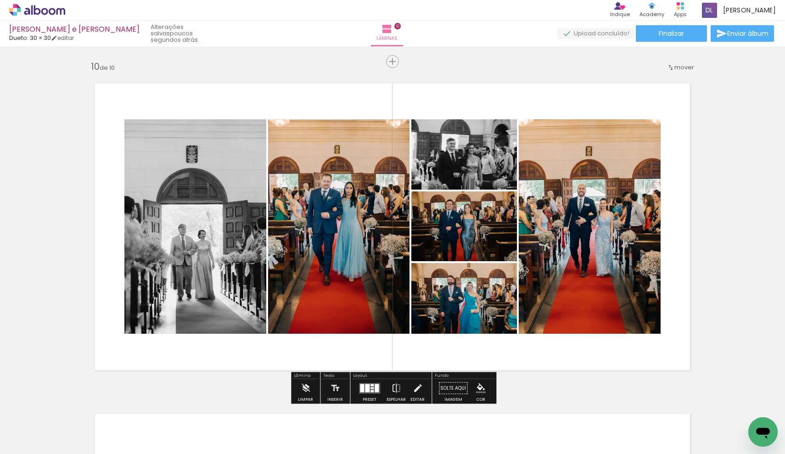
scroll to position [2977, 0]
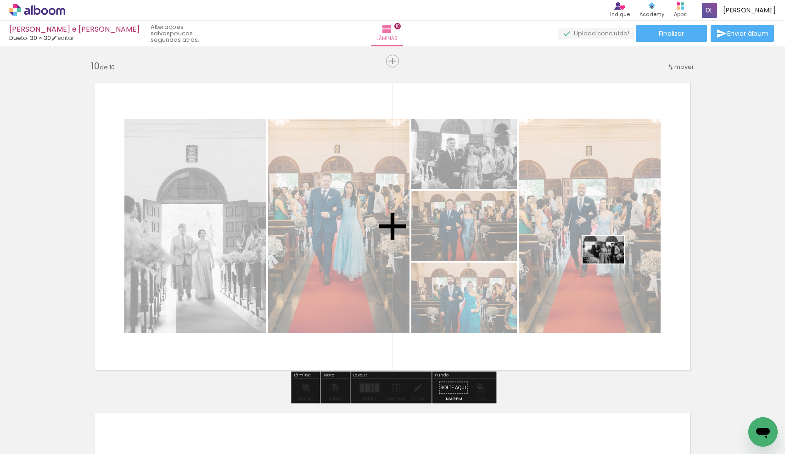
drag, startPoint x: 630, startPoint y: 434, endPoint x: 610, endPoint y: 264, distance: 171.1
click at [610, 264] on quentale-workspace at bounding box center [392, 227] width 785 height 454
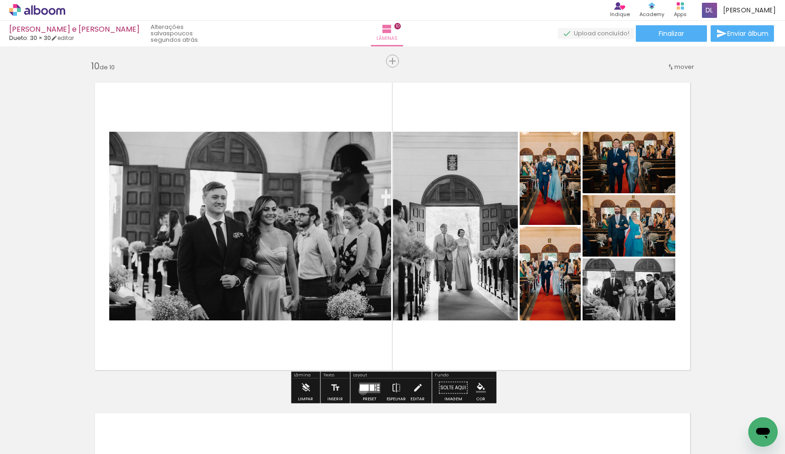
click at [361, 390] on div at bounding box center [364, 387] width 9 height 6
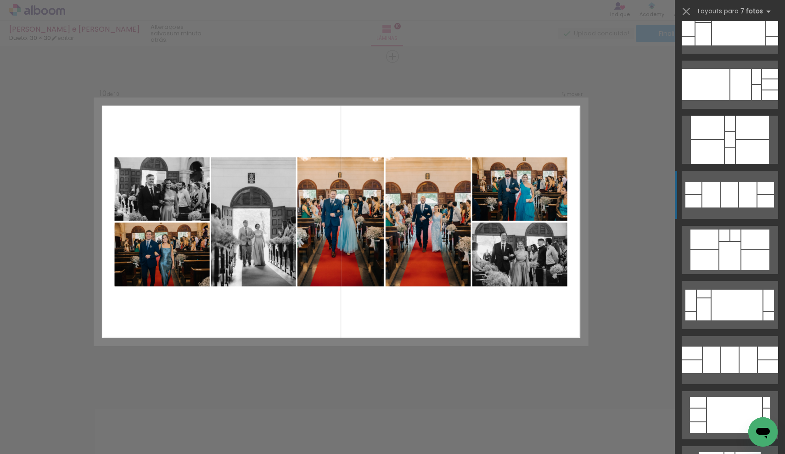
scroll to position [441, 0]
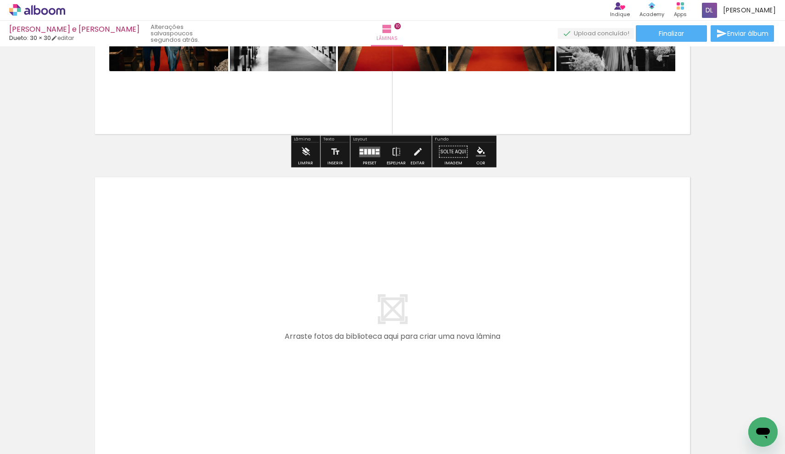
scroll to position [3261, 0]
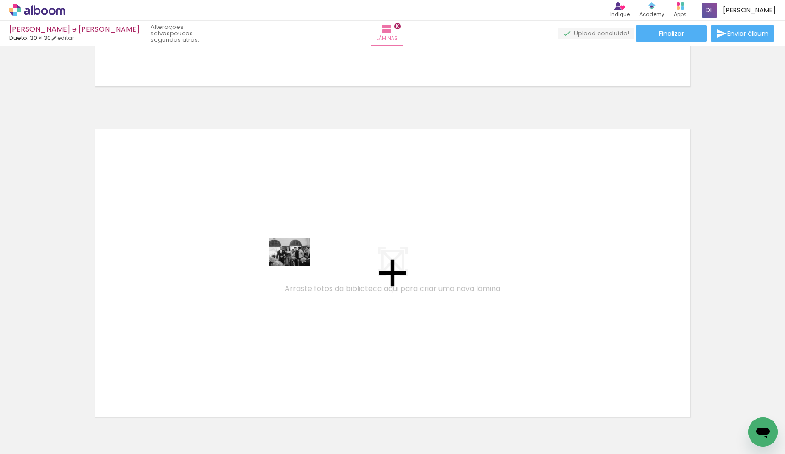
drag, startPoint x: 371, startPoint y: 426, endPoint x: 294, endPoint y: 262, distance: 181.6
click at [294, 262] on quentale-workspace at bounding box center [392, 227] width 785 height 454
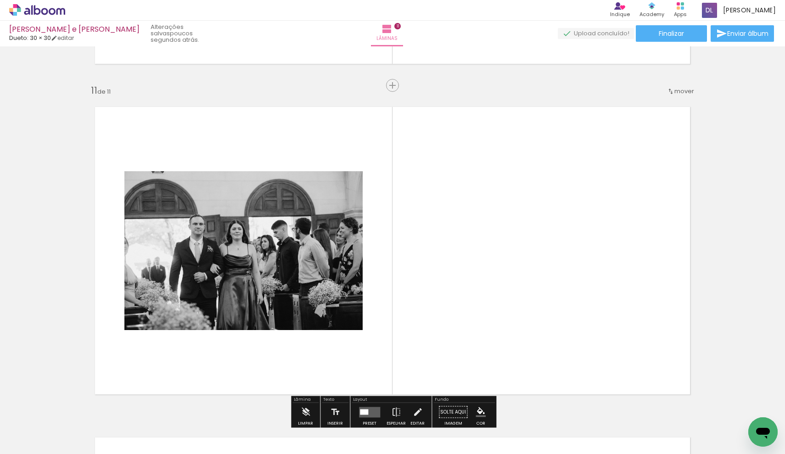
scroll to position [3312, 0]
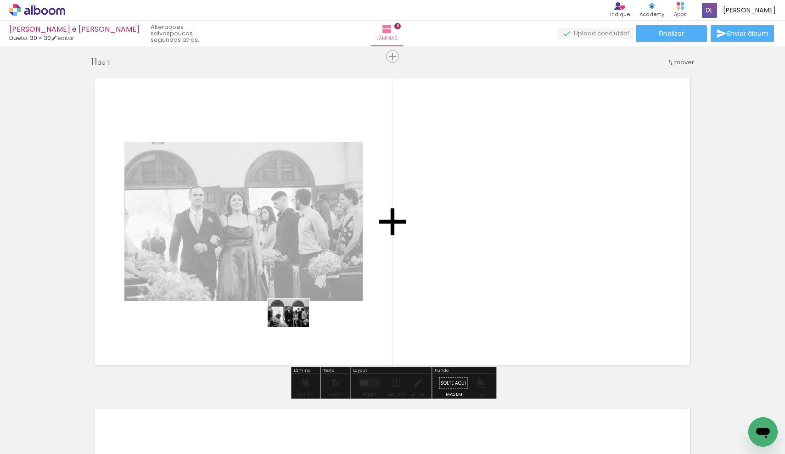
drag, startPoint x: 421, startPoint y: 435, endPoint x: 295, endPoint y: 327, distance: 165.5
click at [295, 327] on quentale-workspace at bounding box center [392, 227] width 785 height 454
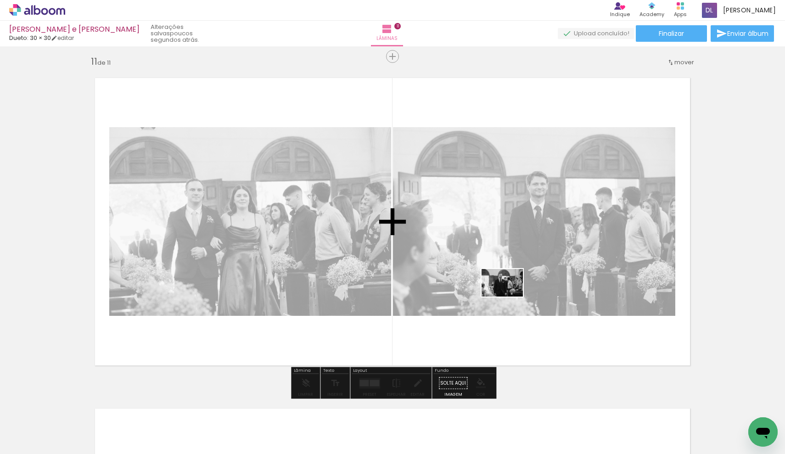
drag, startPoint x: 476, startPoint y: 434, endPoint x: 510, endPoint y: 295, distance: 143.3
click at [510, 295] on quentale-workspace at bounding box center [392, 227] width 785 height 454
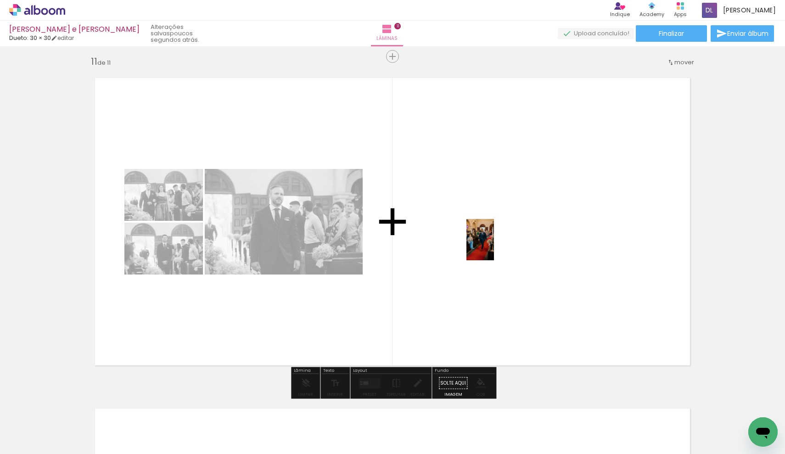
drag, startPoint x: 519, startPoint y: 430, endPoint x: 494, endPoint y: 247, distance: 184.9
click at [494, 247] on quentale-workspace at bounding box center [392, 227] width 785 height 454
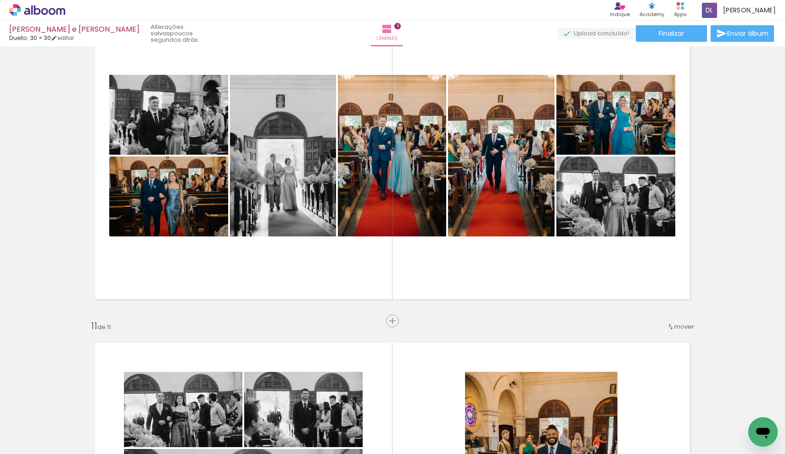
scroll to position [3047, 0]
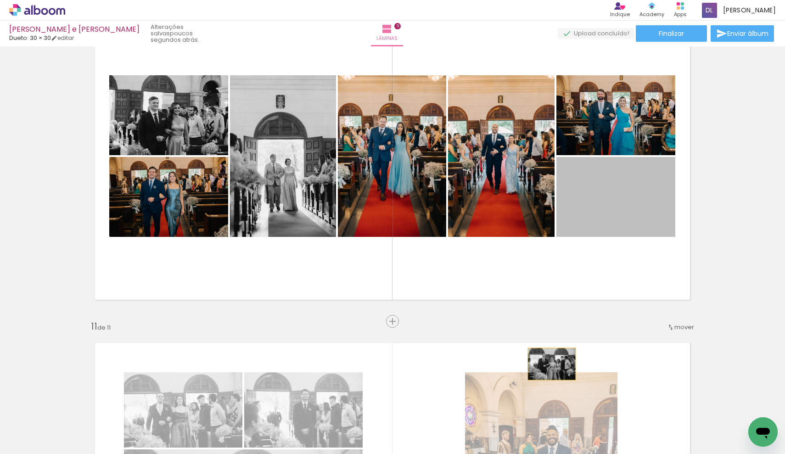
drag, startPoint x: 607, startPoint y: 215, endPoint x: 552, endPoint y: 364, distance: 158.5
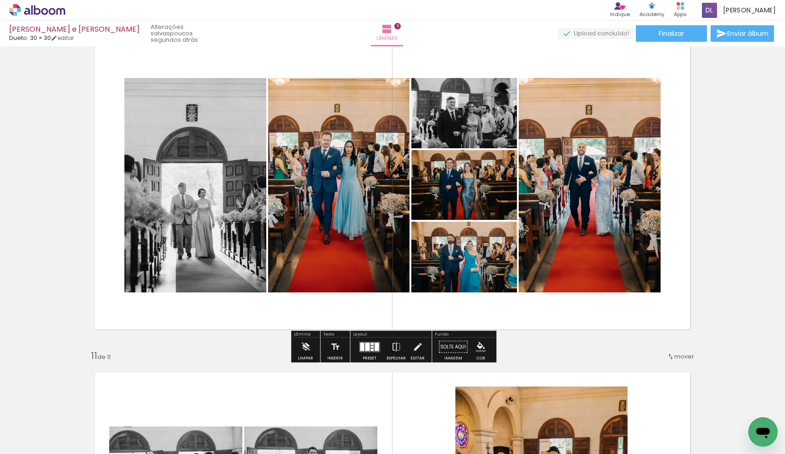
scroll to position [3019, 0]
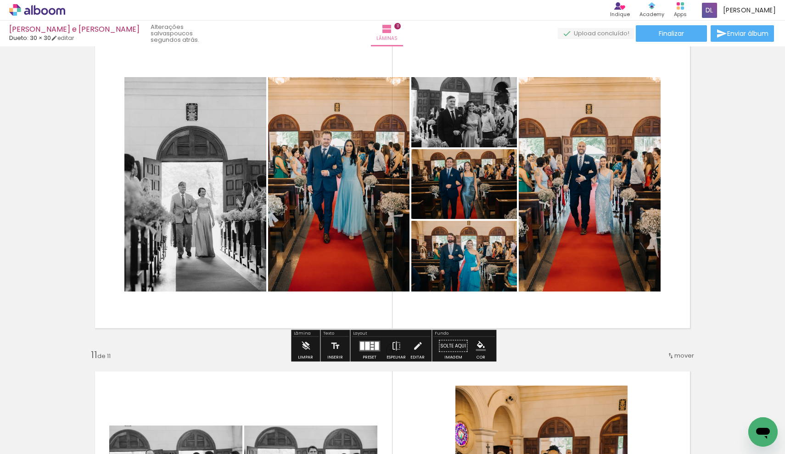
click at [371, 345] on div at bounding box center [372, 346] width 3 height 2
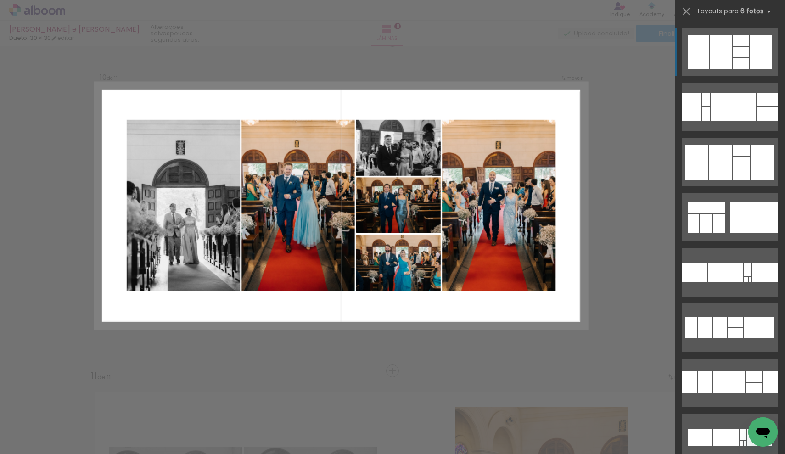
scroll to position [2981, 0]
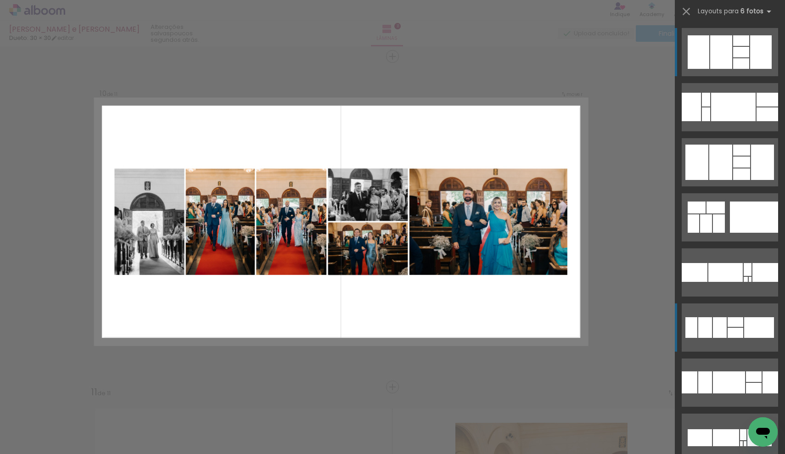
click at [711, 121] on div at bounding box center [706, 114] width 8 height 14
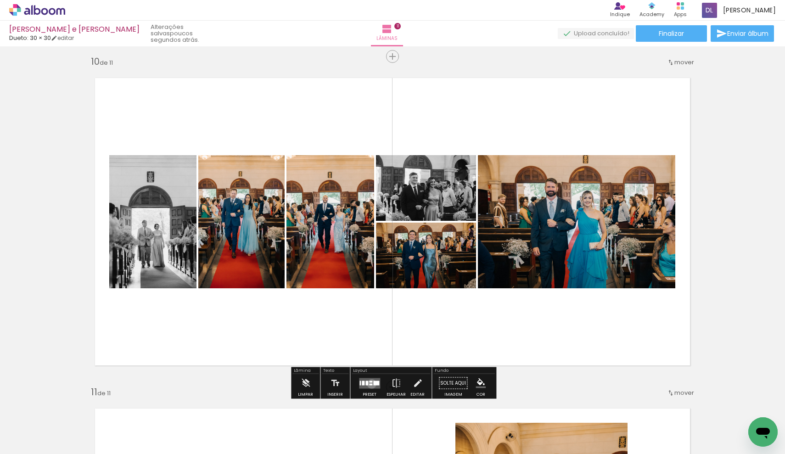
click at [369, 384] on div at bounding box center [370, 385] width 3 height 2
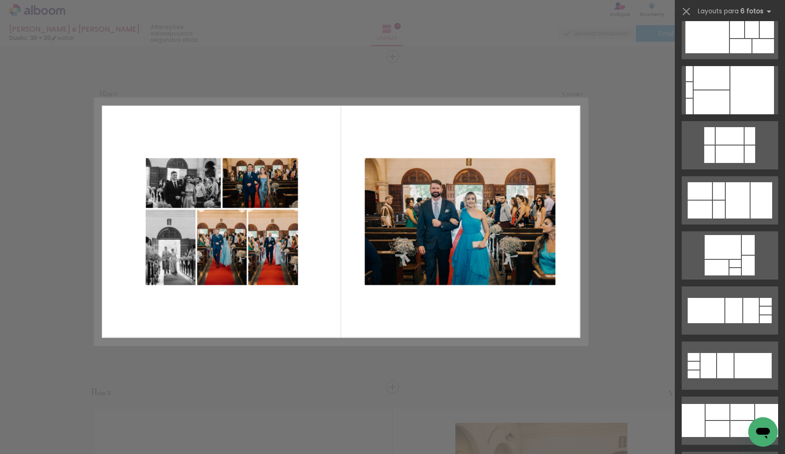
scroll to position [2280, 0]
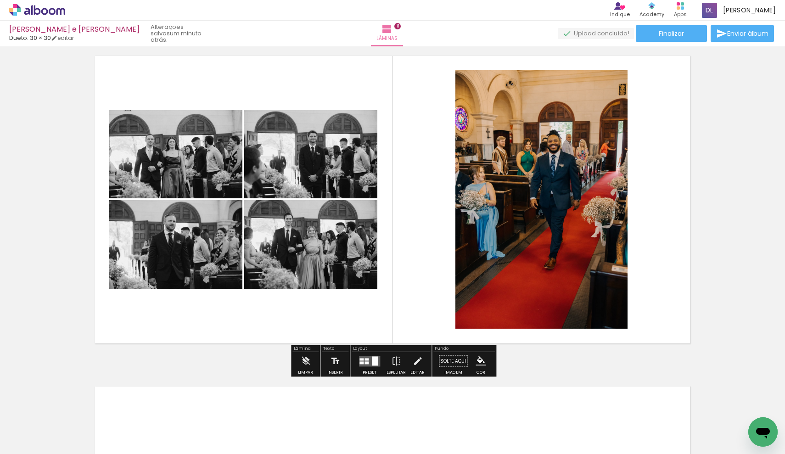
scroll to position [3350, 0]
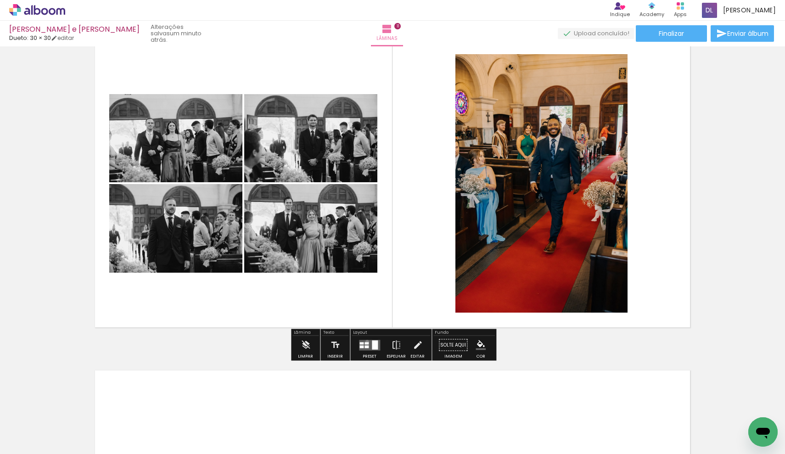
click at [365, 342] on quentale-layouter at bounding box center [369, 345] width 21 height 11
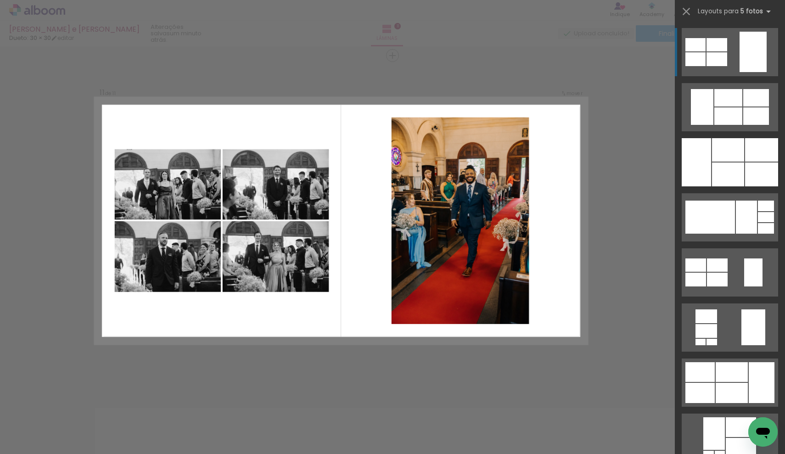
scroll to position [3312, 0]
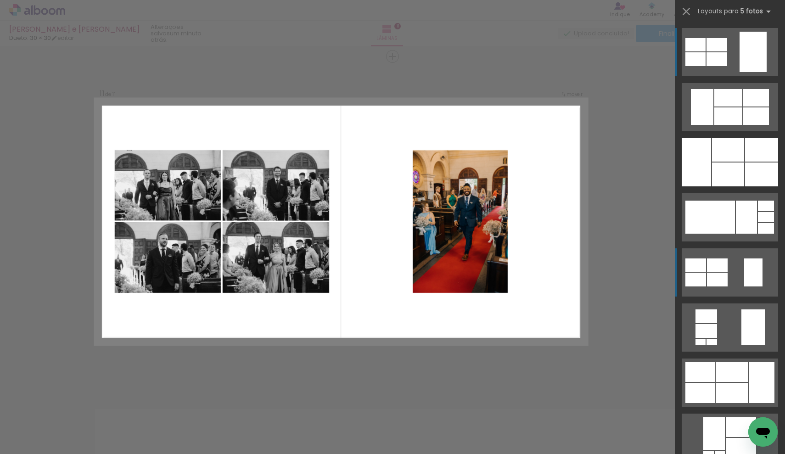
click at [728, 131] on quentale-layouter at bounding box center [730, 107] width 96 height 48
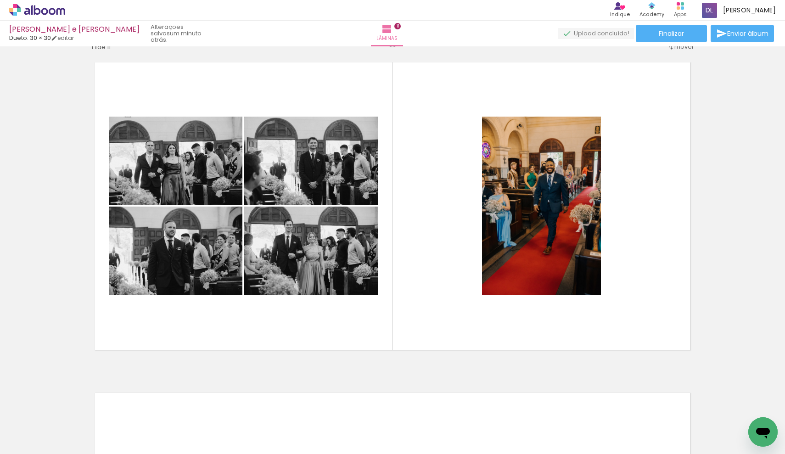
scroll to position [3337, 0]
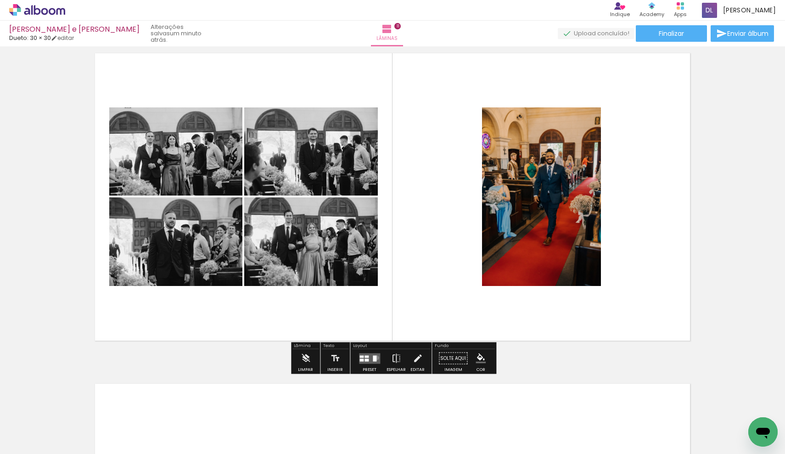
click at [375, 358] on div at bounding box center [375, 359] width 4 height 6
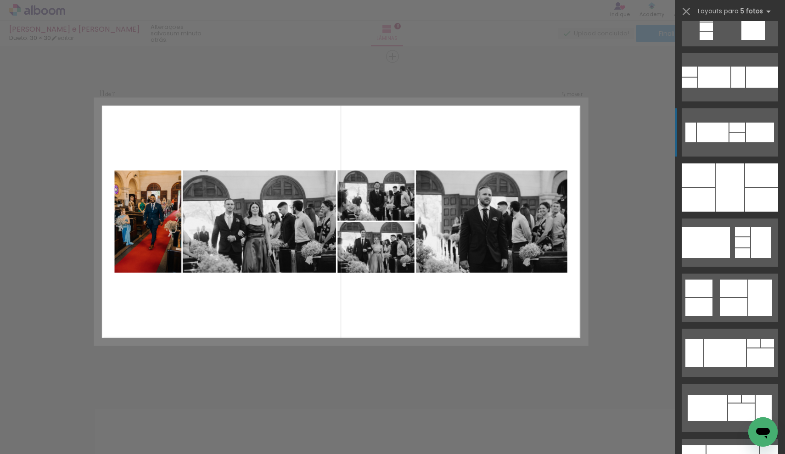
scroll to position [660, 0]
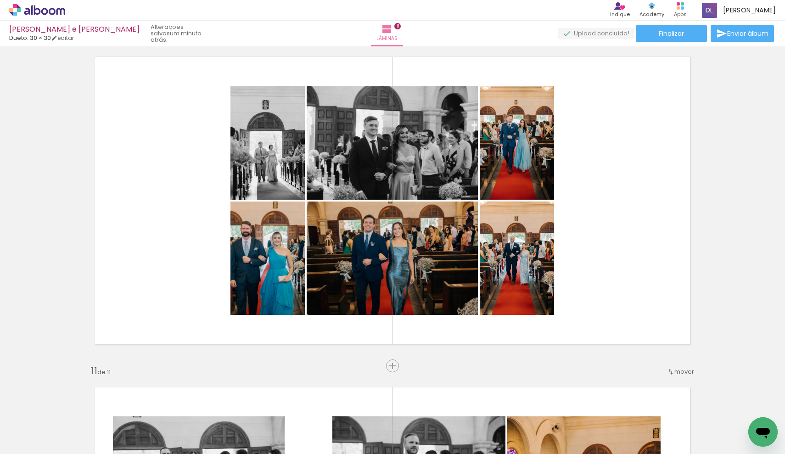
scroll to position [3002, 0]
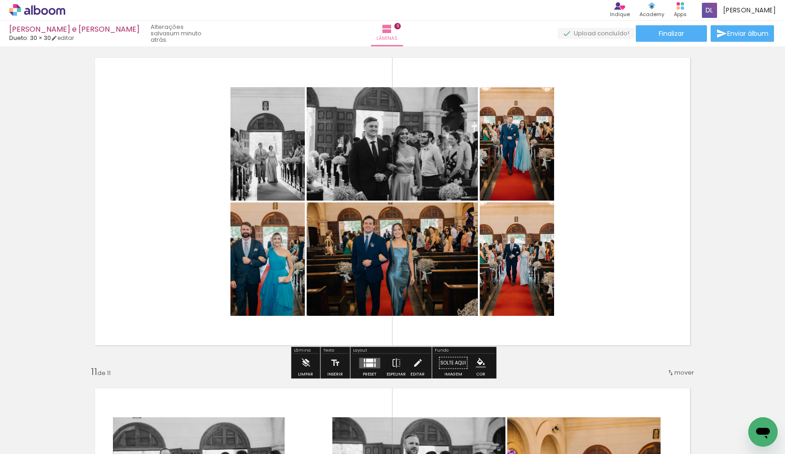
click at [369, 365] on div at bounding box center [369, 365] width 7 height 4
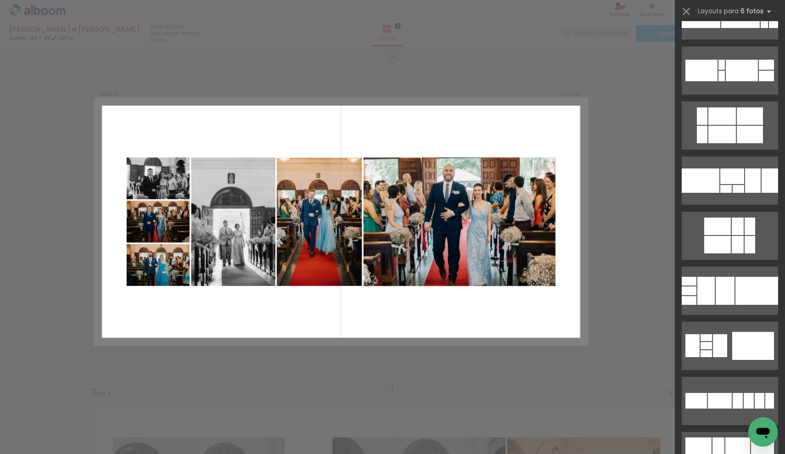
scroll to position [2912, 0]
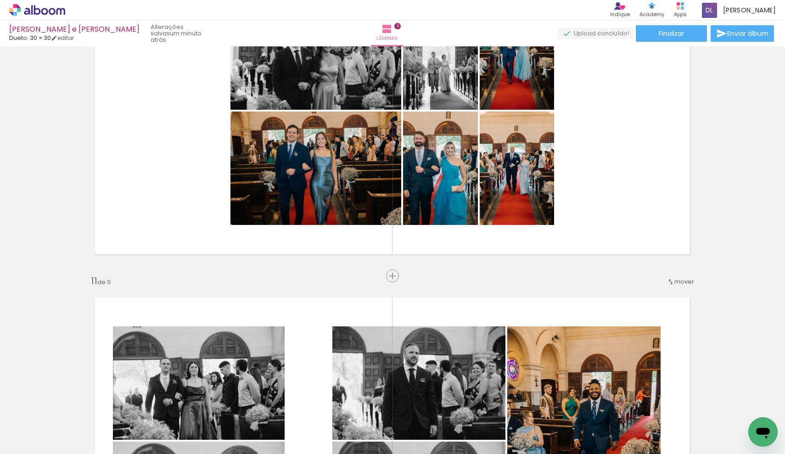
scroll to position [3090, 0]
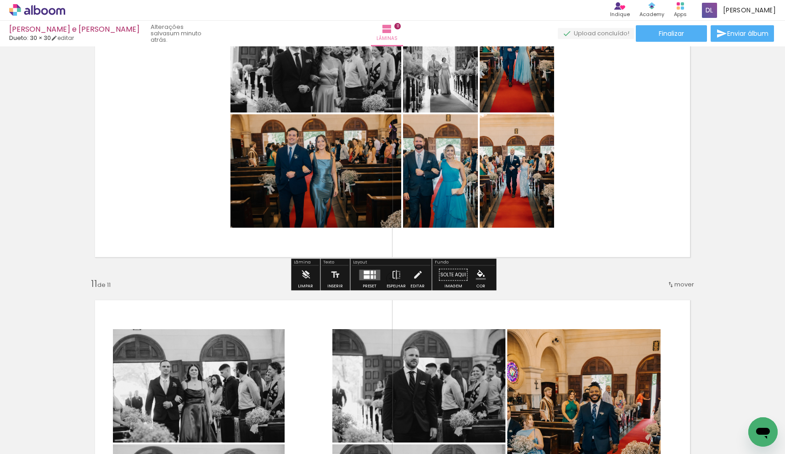
click at [456, 176] on quentale-photo at bounding box center [440, 170] width 75 height 113
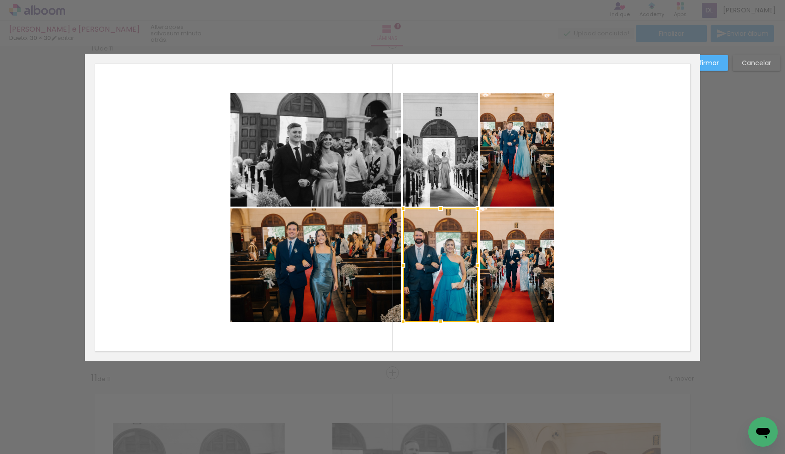
scroll to position [2981, 0]
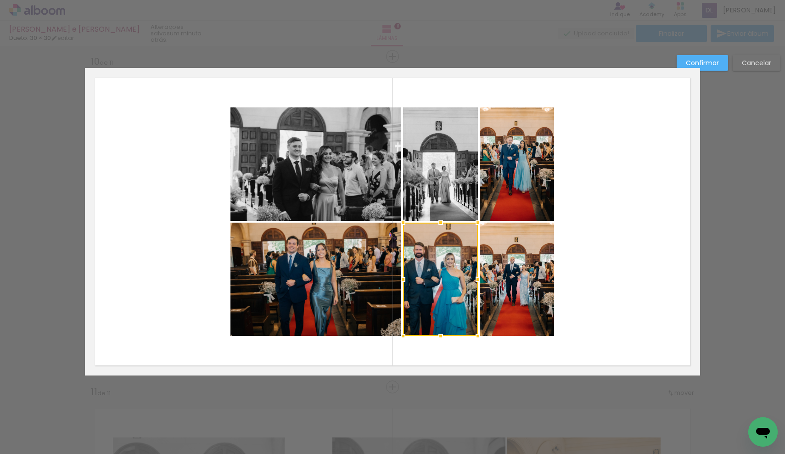
click at [689, 278] on quentale-layouter at bounding box center [392, 222] width 615 height 308
click at [658, 174] on quentale-layouter at bounding box center [392, 222] width 615 height 308
click at [0, 0] on slot "Cancelar" at bounding box center [0, 0] width 0 height 0
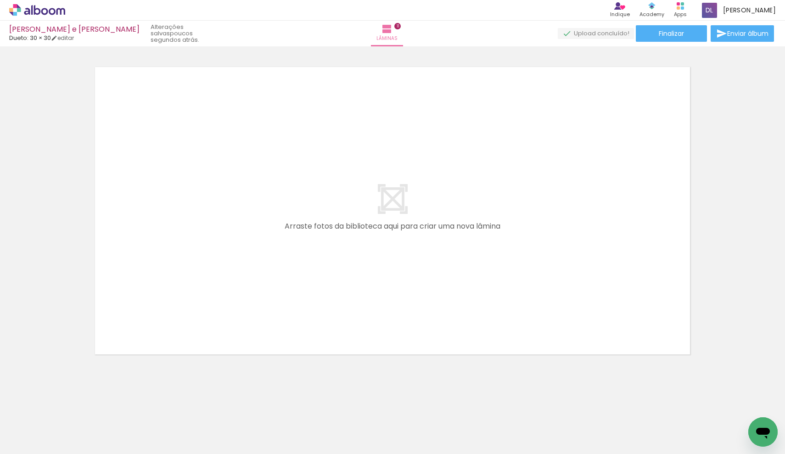
scroll to position [3654, 0]
drag, startPoint x: 578, startPoint y: 430, endPoint x: 338, endPoint y: 237, distance: 309.0
click at [338, 237] on quentale-workspace at bounding box center [392, 227] width 785 height 454
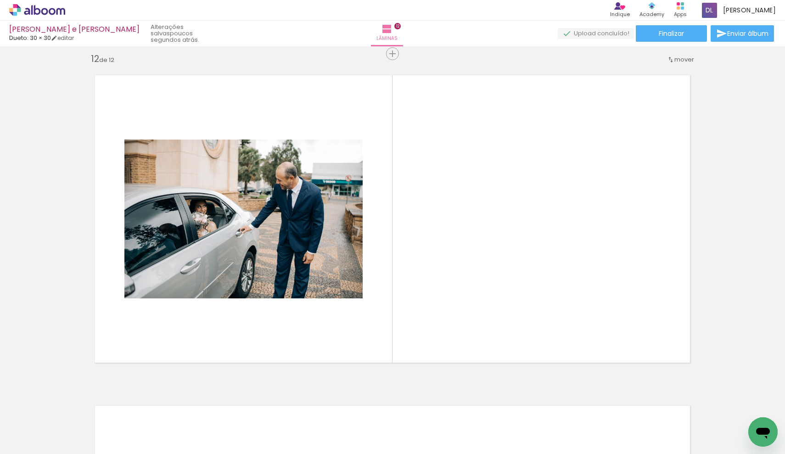
scroll to position [3643, 0]
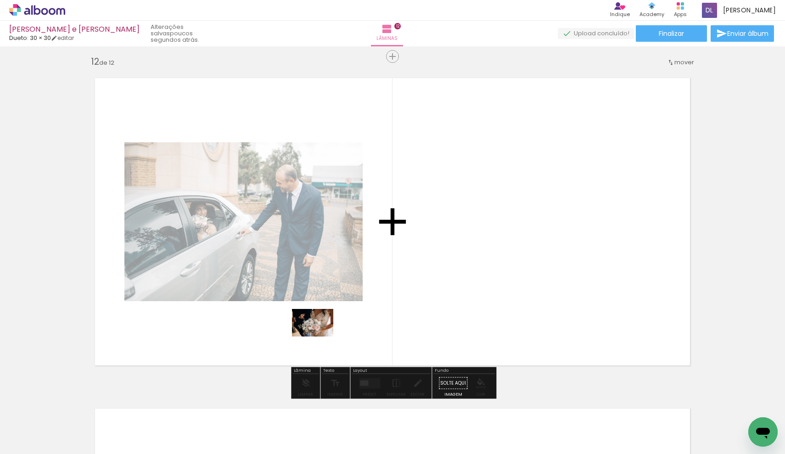
drag, startPoint x: 632, startPoint y: 431, endPoint x: 315, endPoint y: 336, distance: 330.4
click at [315, 336] on quentale-workspace at bounding box center [392, 227] width 785 height 454
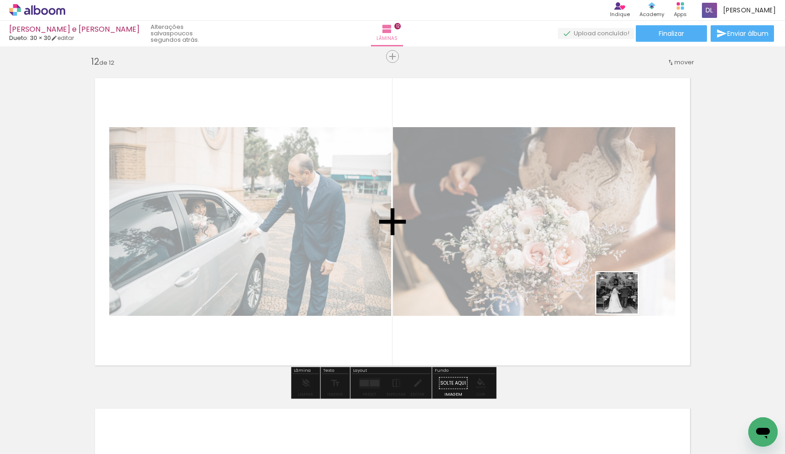
drag, startPoint x: 678, startPoint y: 439, endPoint x: 619, endPoint y: 283, distance: 166.6
click at [619, 283] on quentale-workspace at bounding box center [392, 227] width 785 height 454
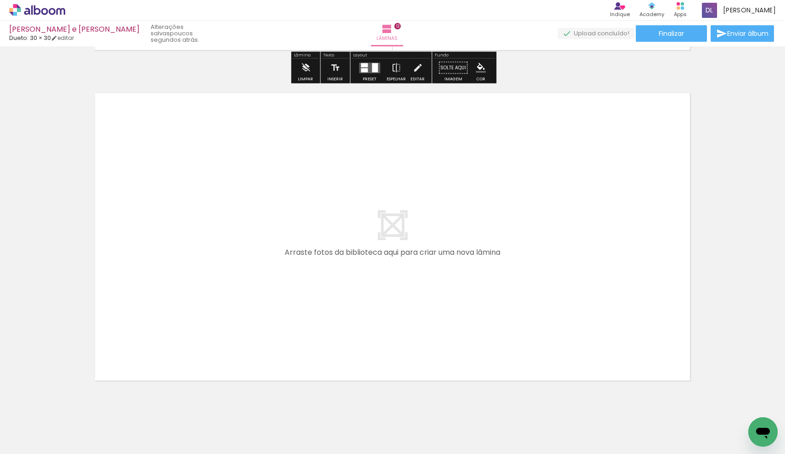
scroll to position [3961, 0]
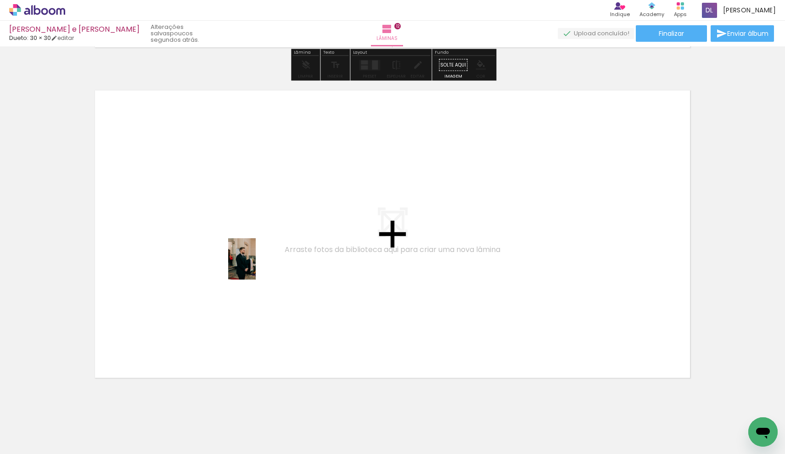
drag, startPoint x: 309, startPoint y: 423, endPoint x: 256, endPoint y: 266, distance: 165.9
click at [256, 266] on quentale-workspace at bounding box center [392, 227] width 785 height 454
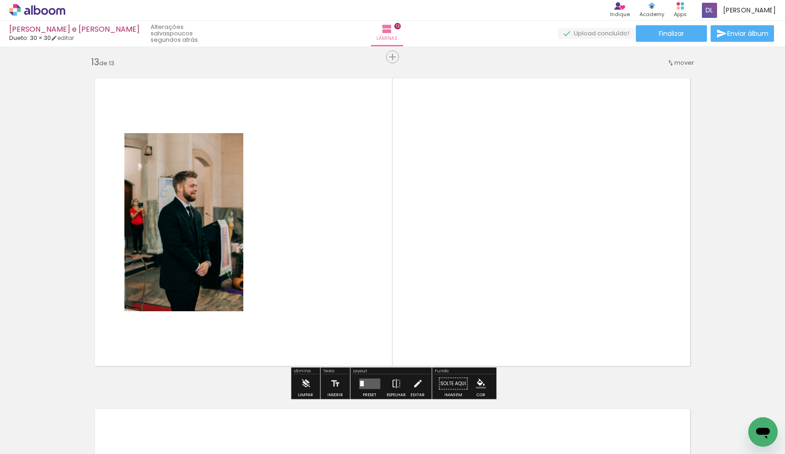
scroll to position [3974, 0]
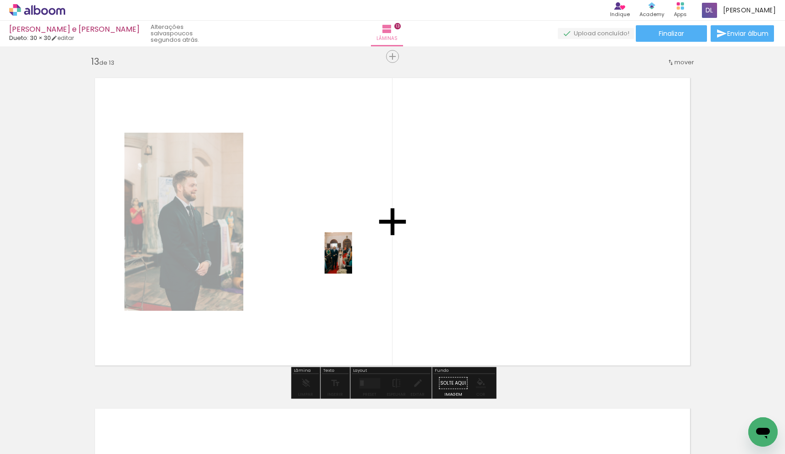
drag, startPoint x: 357, startPoint y: 434, endPoint x: 350, endPoint y: 244, distance: 190.3
click at [350, 244] on quentale-workspace at bounding box center [392, 227] width 785 height 454
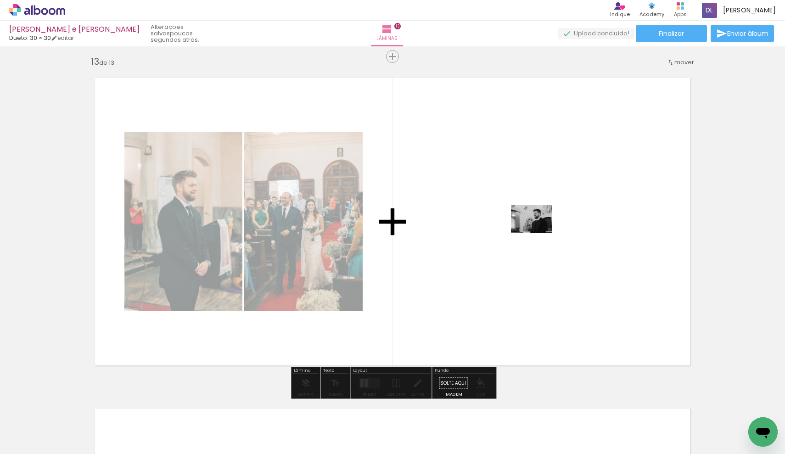
drag, startPoint x: 406, startPoint y: 429, endPoint x: 541, endPoint y: 231, distance: 239.3
click at [541, 231] on quentale-workspace at bounding box center [392, 227] width 785 height 454
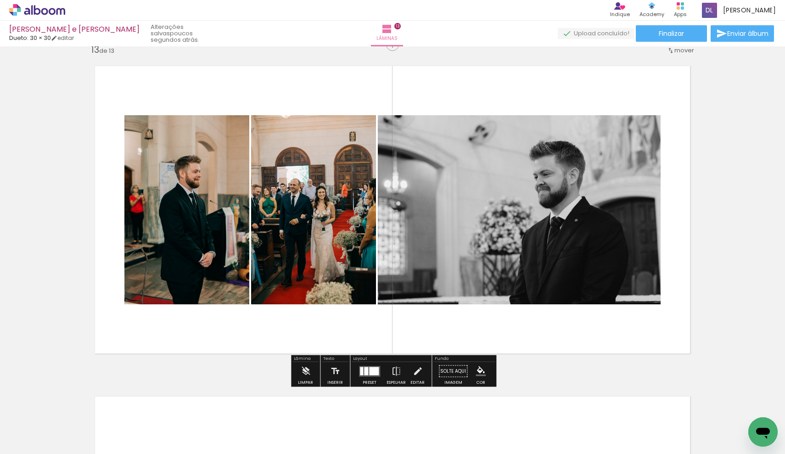
scroll to position [3981, 0]
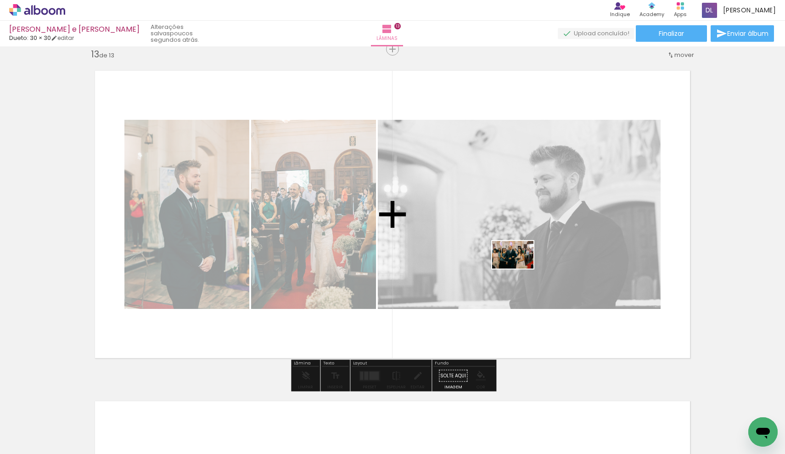
drag, startPoint x: 448, startPoint y: 433, endPoint x: 522, endPoint y: 263, distance: 185.3
click at [522, 263] on quentale-workspace at bounding box center [392, 227] width 785 height 454
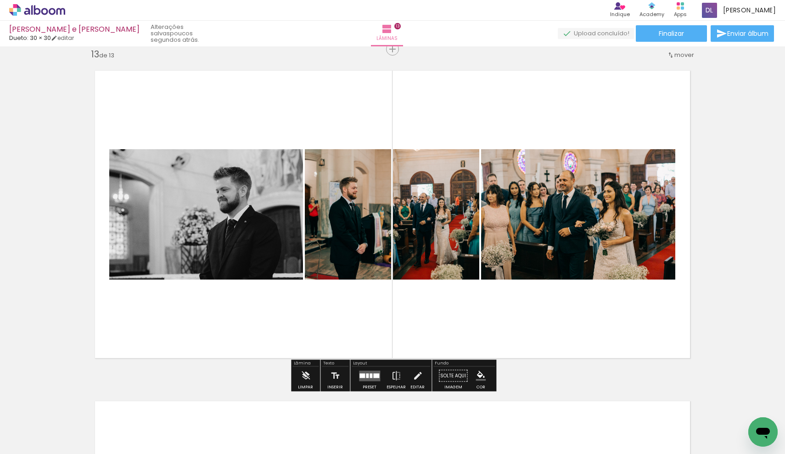
click at [367, 379] on quentale-layouter at bounding box center [369, 376] width 21 height 11
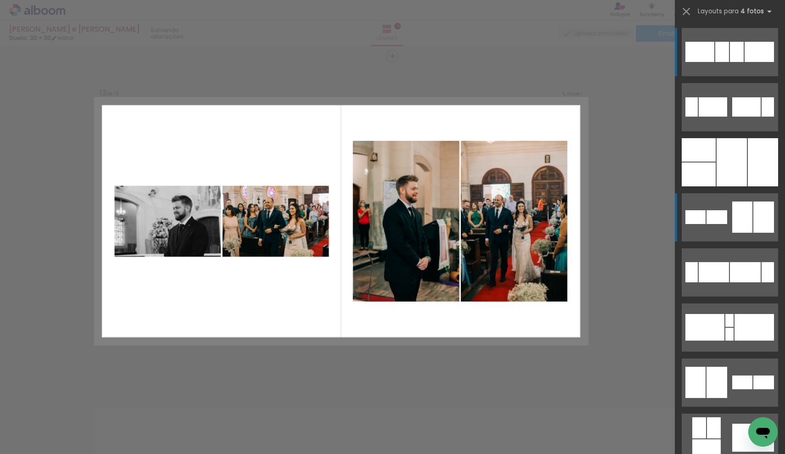
scroll to position [3974, 0]
click at [745, 186] on div at bounding box center [732, 162] width 30 height 48
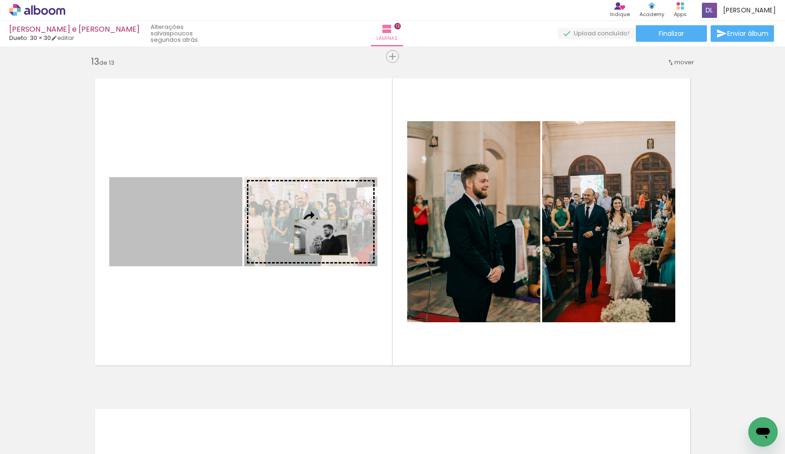
drag, startPoint x: 203, startPoint y: 237, endPoint x: 321, endPoint y: 237, distance: 118.0
click at [0, 0] on slot at bounding box center [0, 0] width 0 height 0
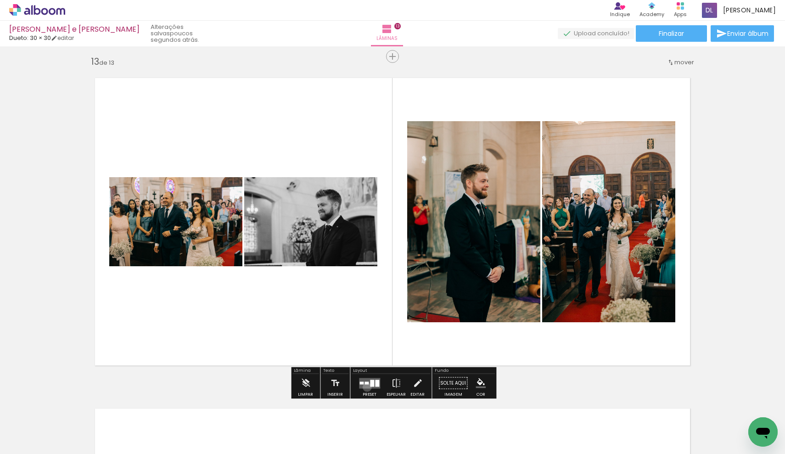
click at [365, 387] on quentale-layouter at bounding box center [369, 383] width 21 height 11
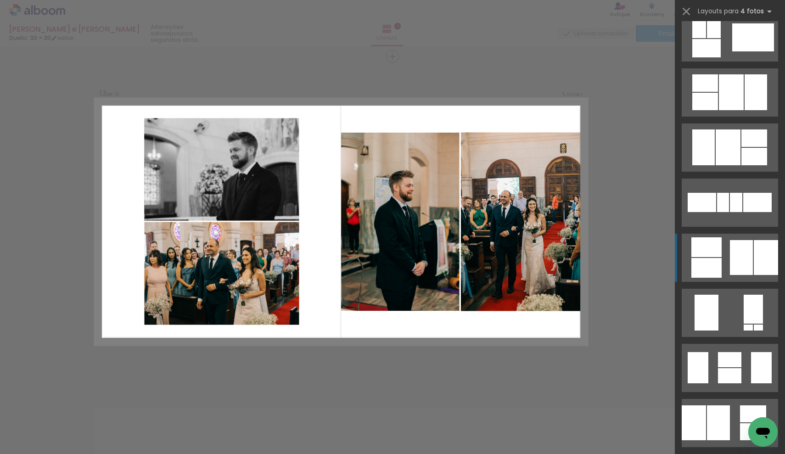
scroll to position [437, 0]
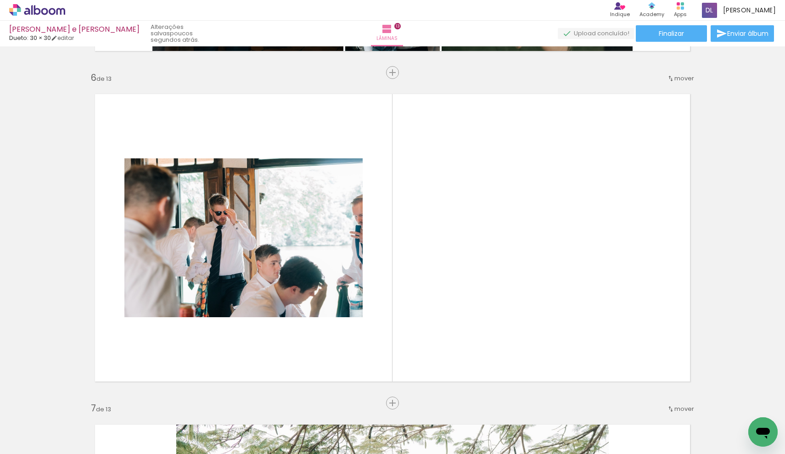
scroll to position [1640, 0]
